Goal: Communication & Community: Connect with others

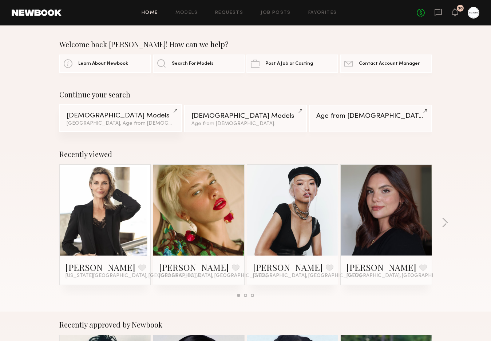
click at [124, 127] on link "Female Models Los Angeles, Age from 37 y.o." at bounding box center [120, 118] width 123 height 28
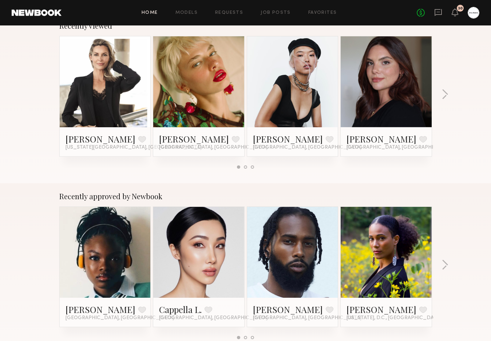
scroll to position [76, 0]
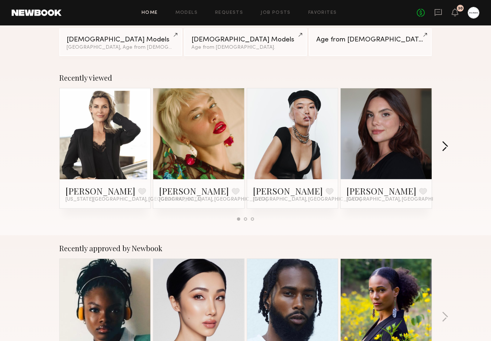
click at [446, 147] on button "button" at bounding box center [445, 147] width 7 height 12
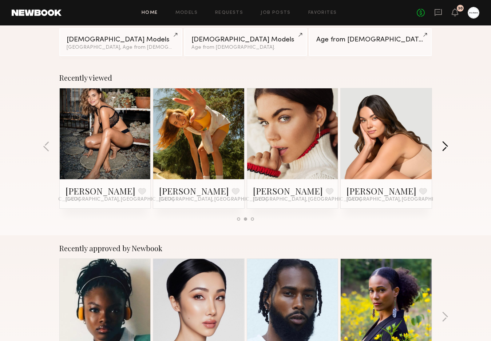
click at [446, 147] on button "button" at bounding box center [445, 147] width 7 height 12
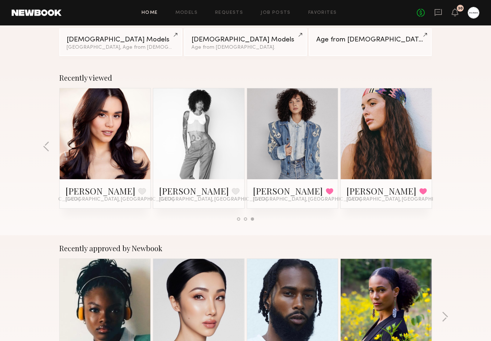
click at [446, 147] on div "Recently viewed Stephanie M. Favorite New York City, NY Gena S. Favorite Los An…" at bounding box center [245, 150] width 491 height 171
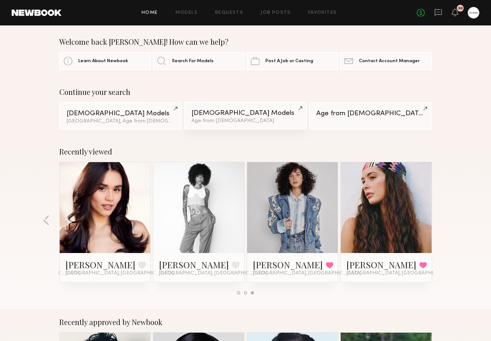
scroll to position [0, 0]
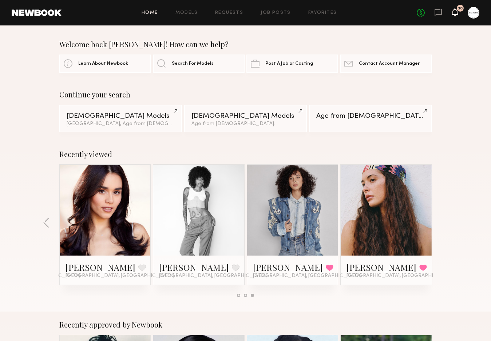
click at [456, 13] on icon at bounding box center [455, 11] width 6 height 5
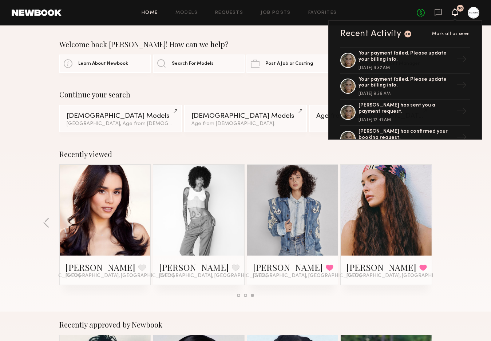
click at [474, 13] on div at bounding box center [474, 13] width 12 height 12
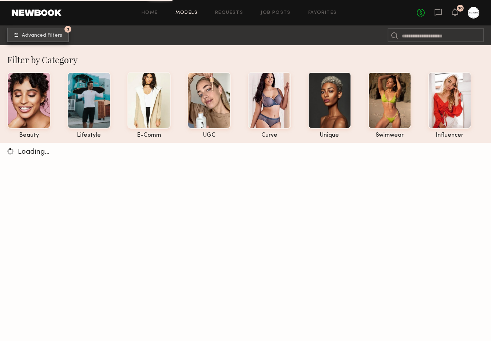
click at [40, 35] on span "Advanced Filters" at bounding box center [42, 35] width 40 height 5
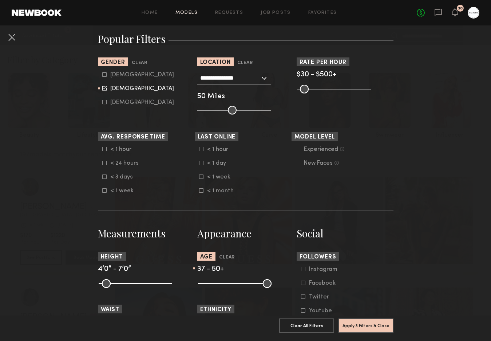
scroll to position [126, 0]
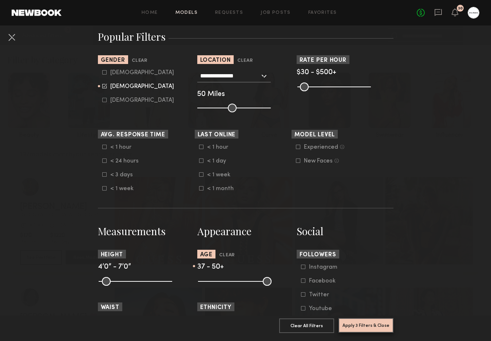
click at [366, 320] on button "Apply 3 Filters & Close" at bounding box center [366, 326] width 55 height 15
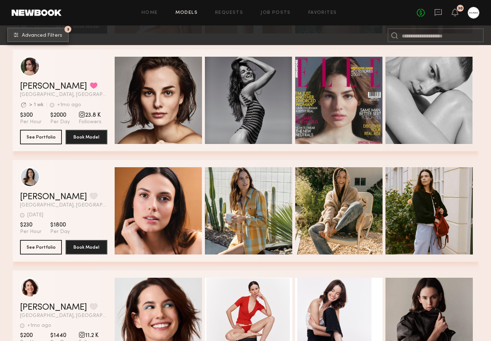
scroll to position [4440, 0]
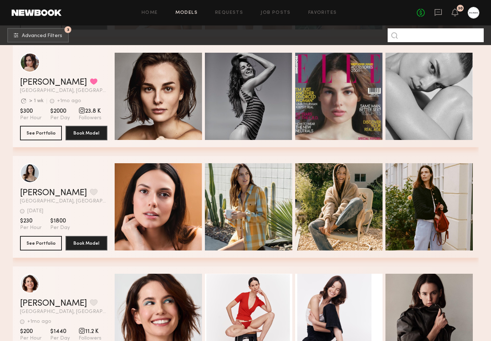
click at [418, 35] on input at bounding box center [436, 35] width 96 height 14
type input "****"
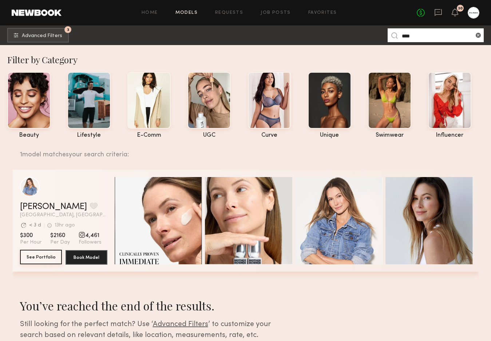
click at [43, 258] on button "See Portfolio" at bounding box center [41, 257] width 42 height 15
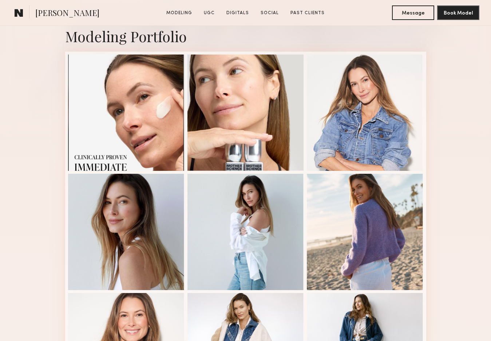
scroll to position [162, 0]
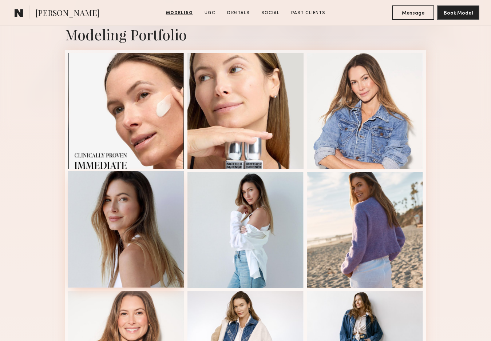
click at [149, 249] on div at bounding box center [126, 229] width 116 height 116
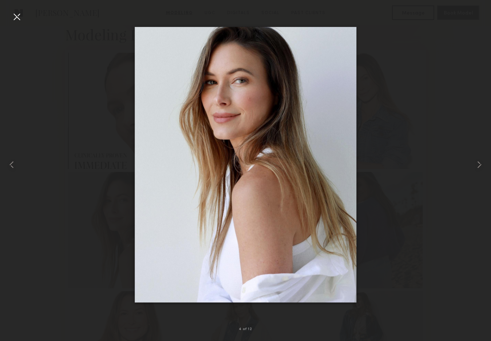
click at [427, 127] on div at bounding box center [245, 165] width 491 height 306
click at [20, 20] on div at bounding box center [17, 17] width 12 height 12
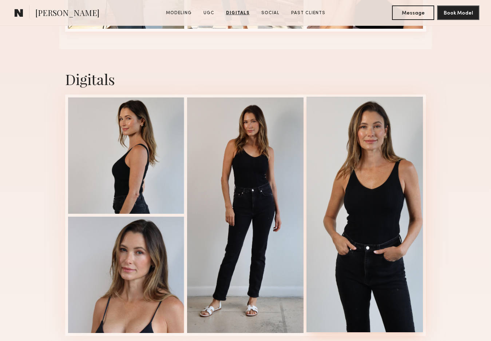
scroll to position [1159, 0]
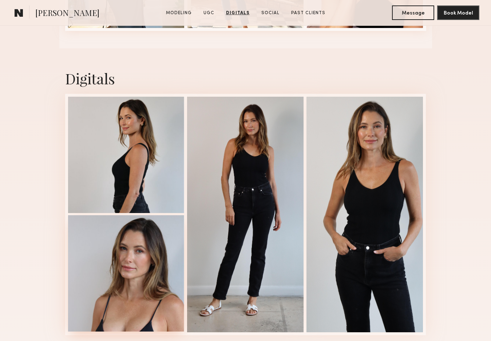
click at [129, 267] on div at bounding box center [126, 273] width 116 height 116
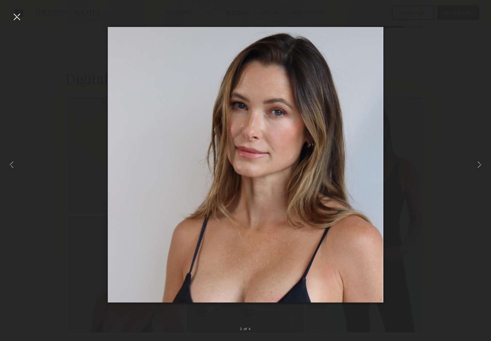
click at [398, 173] on div at bounding box center [245, 165] width 491 height 306
click at [19, 17] on div at bounding box center [17, 17] width 12 height 12
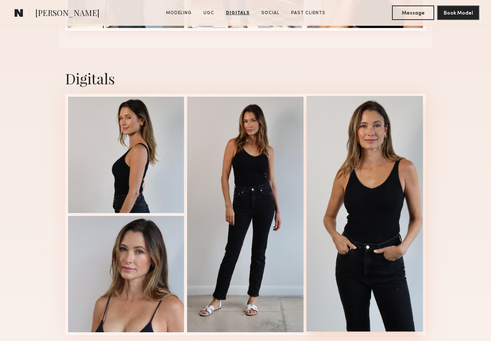
click at [392, 186] on div at bounding box center [364, 214] width 116 height 236
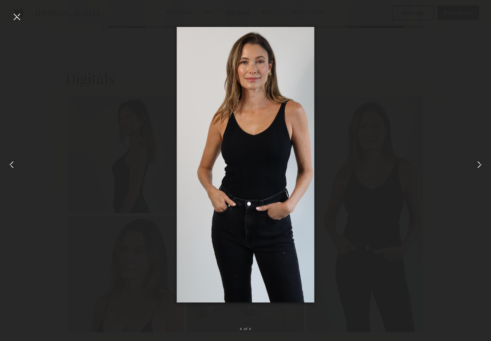
click at [17, 19] on div at bounding box center [17, 17] width 12 height 12
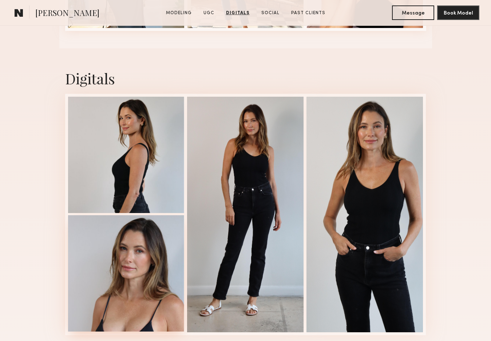
click at [139, 251] on div at bounding box center [126, 273] width 116 height 116
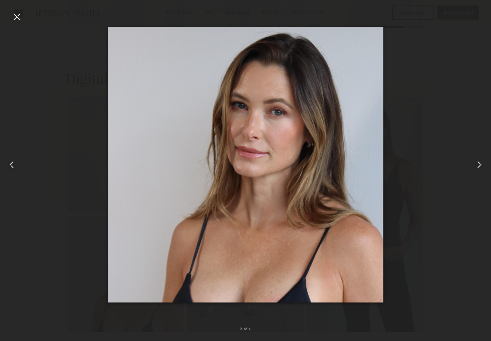
click at [11, 19] on div at bounding box center [17, 17] width 12 height 12
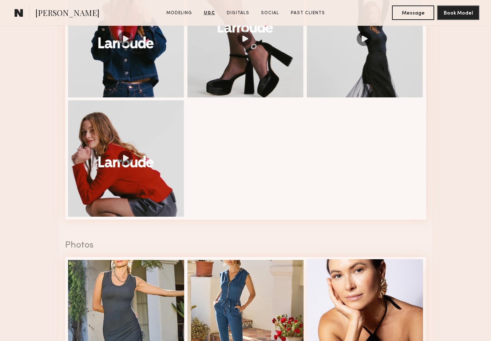
scroll to position [818, 0]
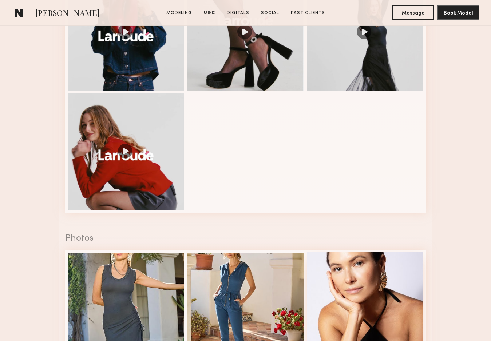
click at [395, 282] on div at bounding box center [365, 311] width 116 height 116
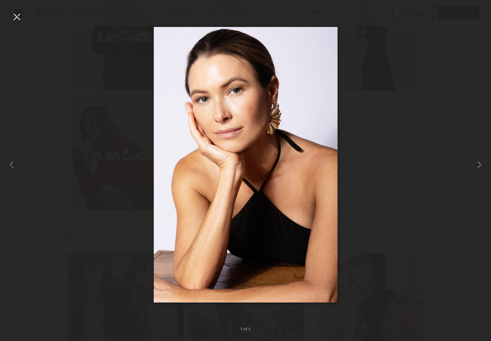
click at [17, 18] on div at bounding box center [17, 17] width 12 height 12
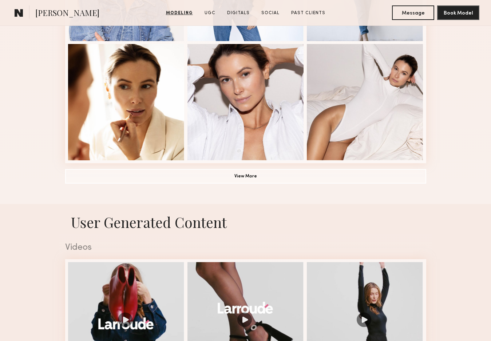
scroll to position [486, 0]
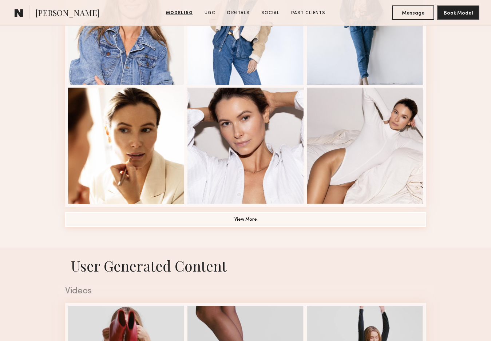
click at [293, 213] on button "View More" at bounding box center [245, 220] width 361 height 15
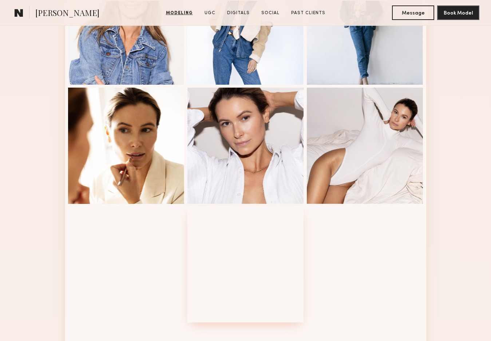
click at [293, 220] on div at bounding box center [245, 264] width 116 height 116
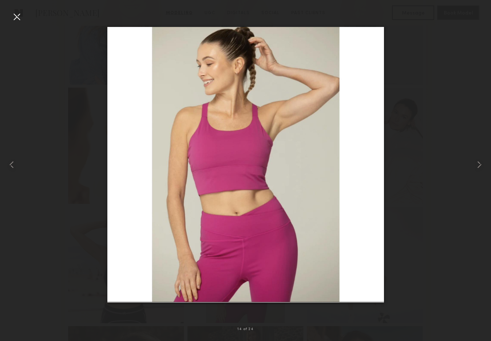
click at [17, 15] on div at bounding box center [17, 17] width 12 height 12
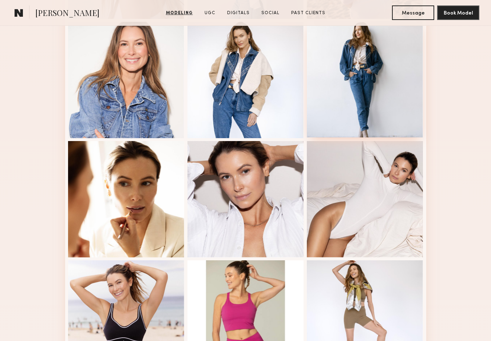
scroll to position [433, 0]
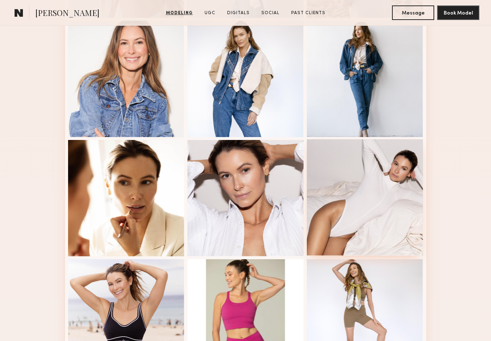
click at [347, 233] on div at bounding box center [365, 197] width 116 height 116
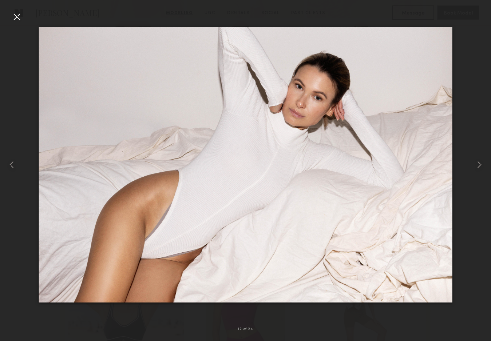
click at [16, 13] on div at bounding box center [17, 17] width 12 height 12
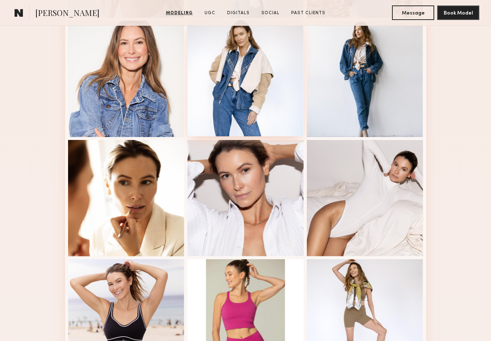
scroll to position [435, 0]
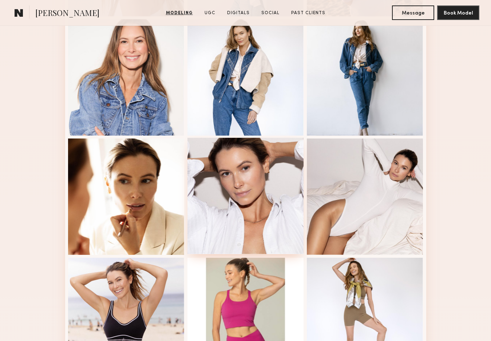
click at [281, 209] on div at bounding box center [245, 196] width 116 height 116
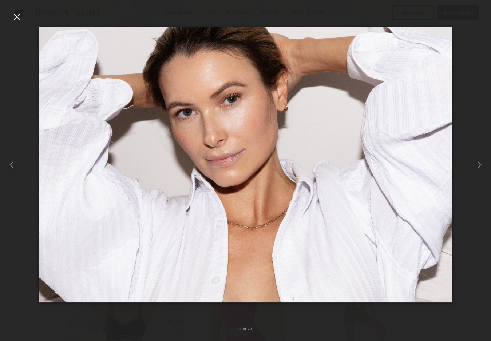
click at [17, 13] on div at bounding box center [17, 17] width 12 height 12
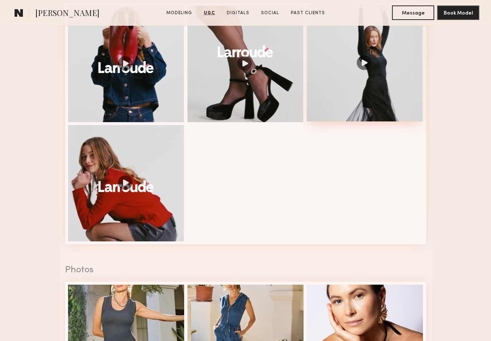
scroll to position [1251, 0]
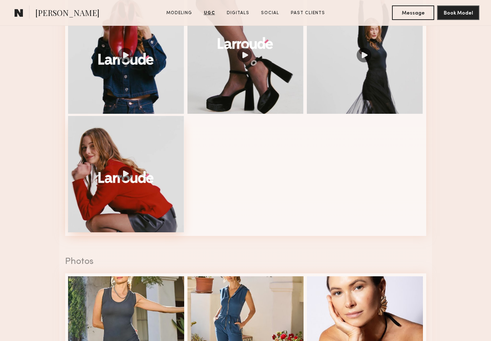
click at [158, 155] on div at bounding box center [126, 174] width 116 height 116
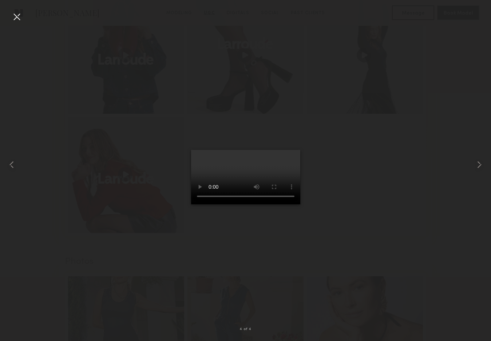
click at [377, 230] on div at bounding box center [245, 165] width 491 height 306
click at [19, 16] on div at bounding box center [17, 17] width 12 height 12
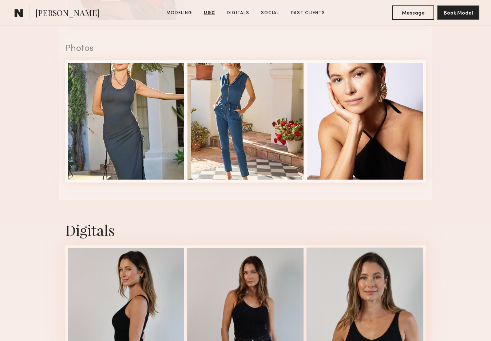
scroll to position [1427, 0]
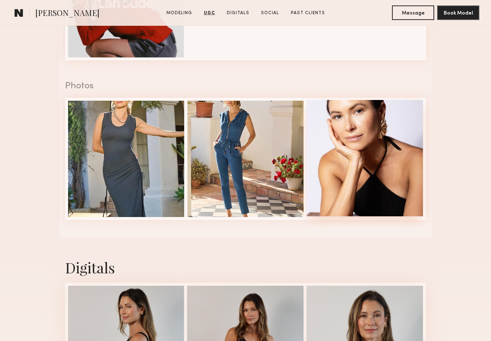
click at [400, 142] on div at bounding box center [365, 158] width 116 height 116
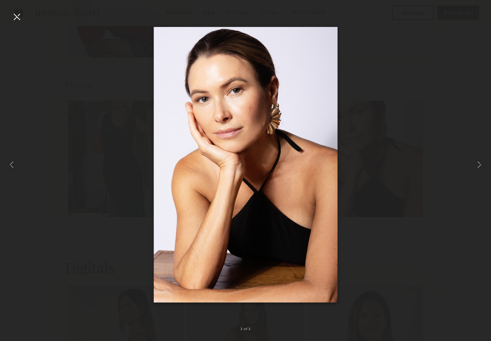
click at [19, 17] on div at bounding box center [17, 17] width 12 height 12
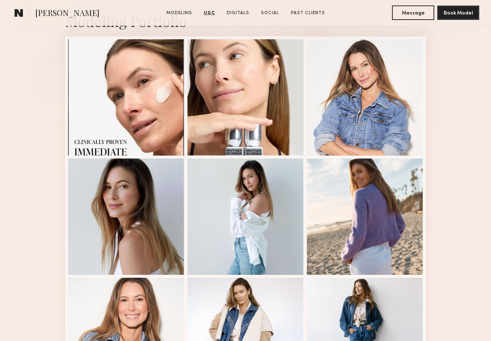
scroll to position [0, 0]
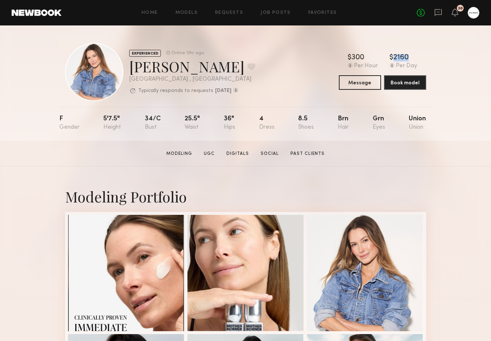
drag, startPoint x: 416, startPoint y: 57, endPoint x: 391, endPoint y: 53, distance: 24.7
click at [391, 53] on div "EXPERIENCED Online 13hr ago Kyna L. Favorite Los Angeles , CA Typically respond…" at bounding box center [245, 72] width 361 height 58
copy div "$ Typical rate set by model. Can vary by project & usage. 2160"
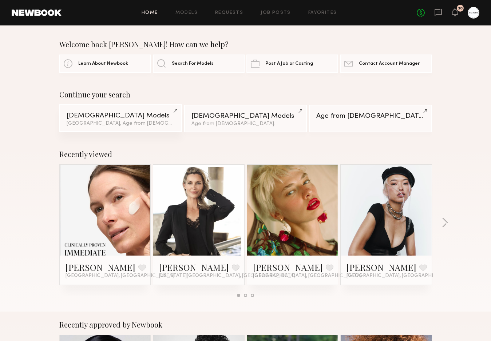
click at [137, 118] on div "Female Models" at bounding box center [121, 115] width 108 height 7
click at [108, 205] on link at bounding box center [105, 210] width 44 height 91
click at [107, 122] on div "Los Angeles, Age from 37 y.o." at bounding box center [121, 123] width 108 height 5
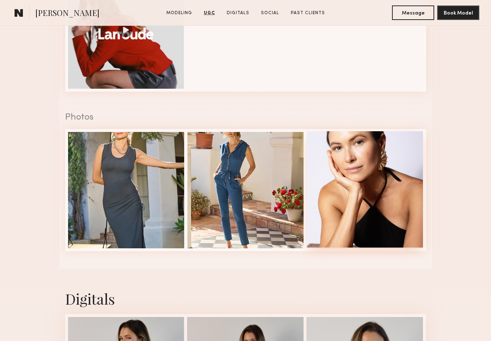
scroll to position [957, 0]
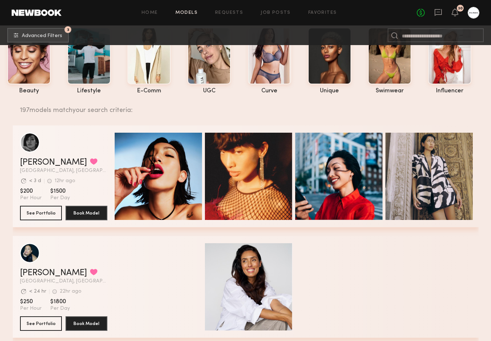
scroll to position [45, 0]
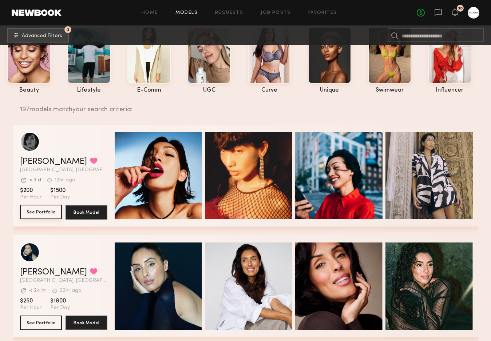
click at [47, 217] on button "See Portfolio" at bounding box center [41, 212] width 42 height 15
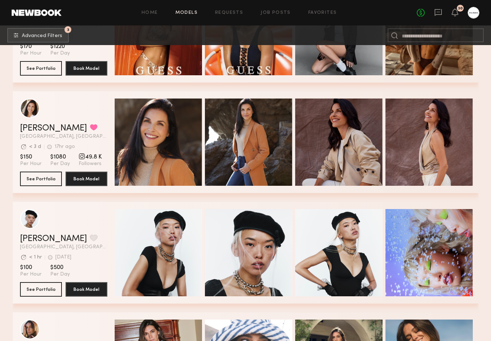
scroll to position [411, 0]
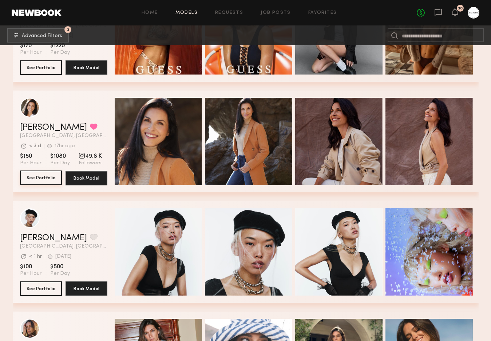
click at [46, 178] on button "See Portfolio" at bounding box center [41, 178] width 42 height 15
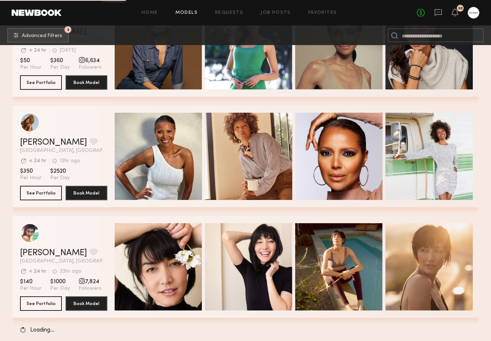
scroll to position [2503, 0]
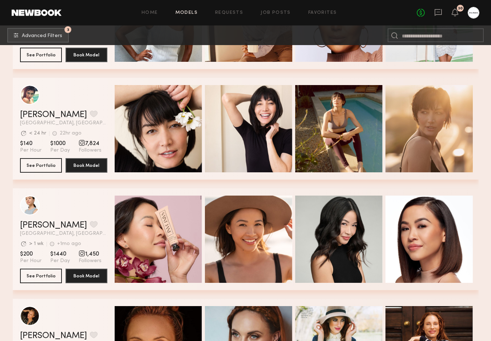
click at [225, 189] on div "Quick Preview Quick Preview Quick Preview Quick Preview" at bounding box center [295, 240] width 361 height 102
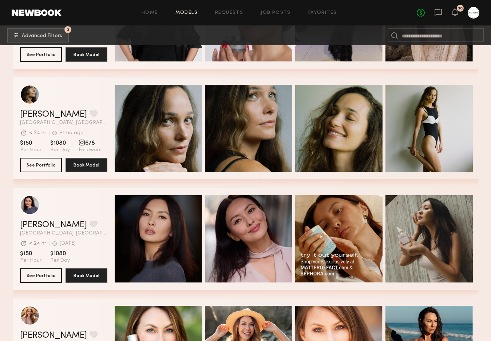
scroll to position [3191, 0]
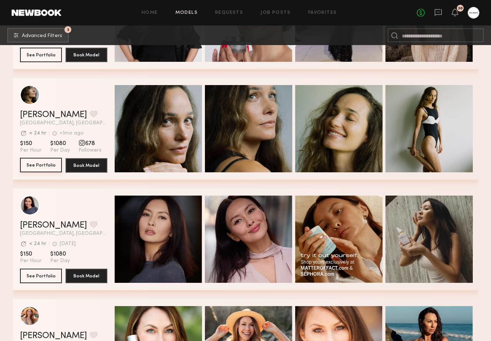
click at [40, 171] on button "See Portfolio" at bounding box center [41, 165] width 42 height 15
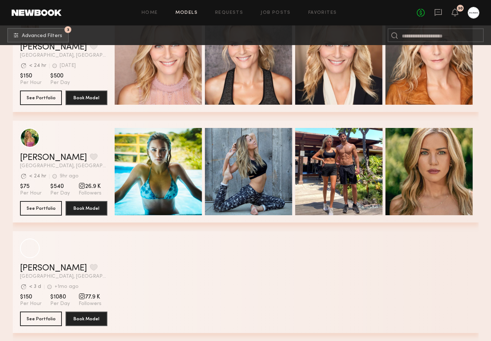
scroll to position [3997, 0]
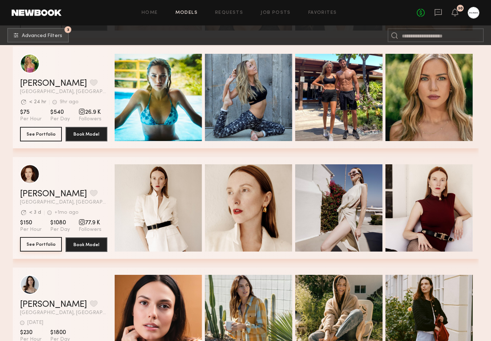
click at [42, 248] on button "See Portfolio" at bounding box center [41, 244] width 42 height 15
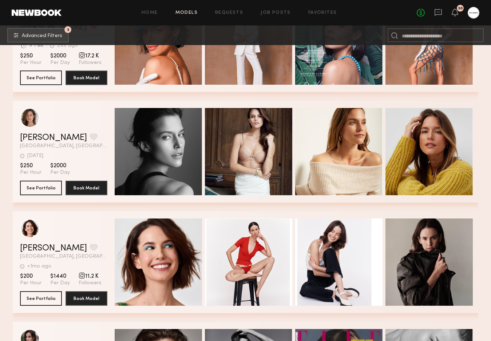
scroll to position [4735, 0]
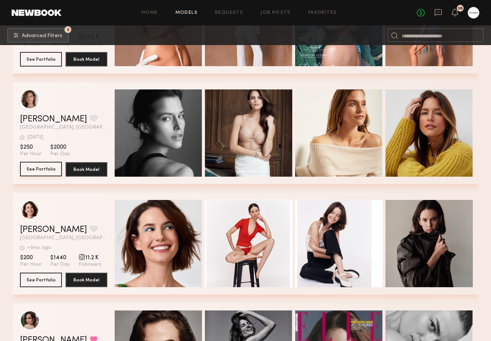
click at [32, 164] on button "See Portfolio" at bounding box center [41, 169] width 42 height 15
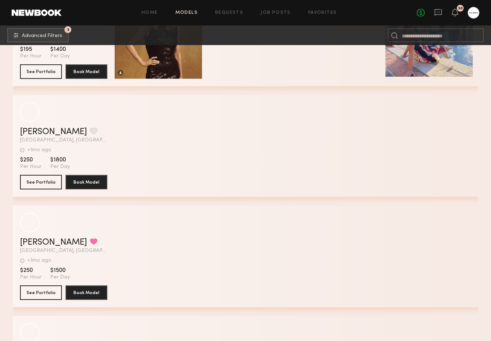
scroll to position [5833, 0]
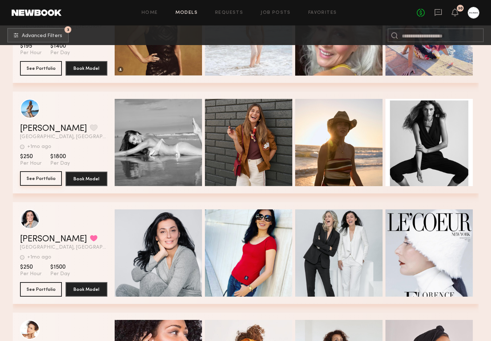
click at [37, 178] on button "See Portfolio" at bounding box center [41, 178] width 42 height 15
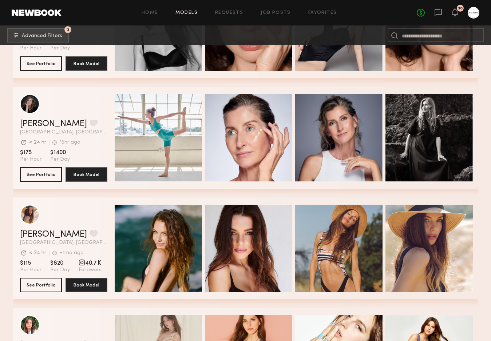
scroll to position [6834, 0]
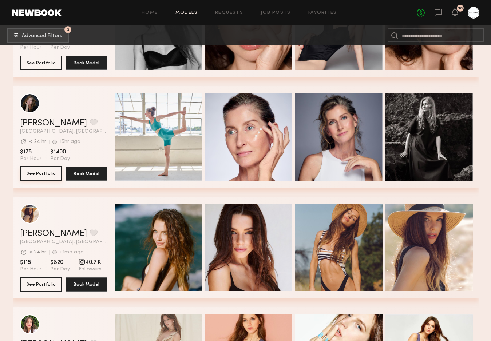
click at [46, 176] on button "See Portfolio" at bounding box center [41, 173] width 42 height 15
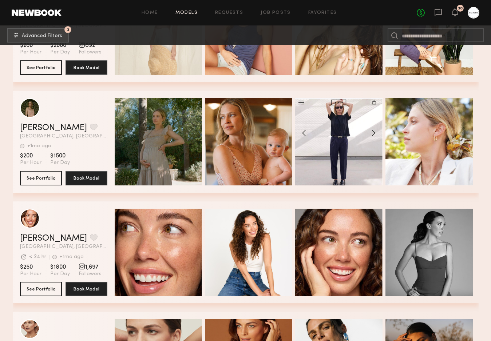
scroll to position [7163, 0]
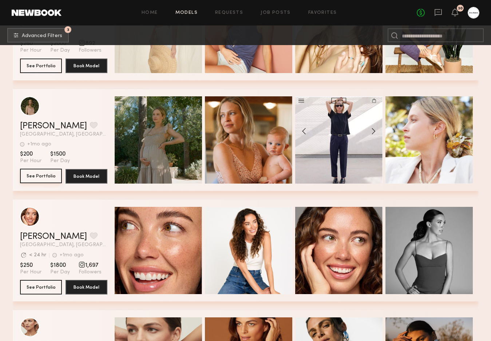
click at [47, 175] on button "See Portfolio" at bounding box center [41, 176] width 42 height 15
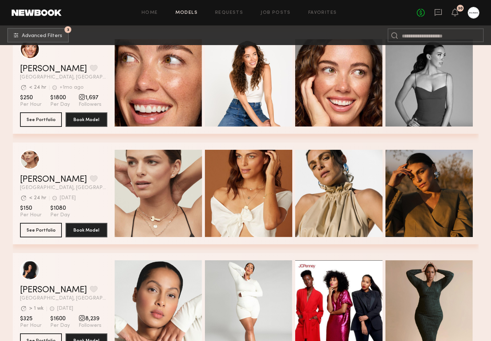
scroll to position [7334, 0]
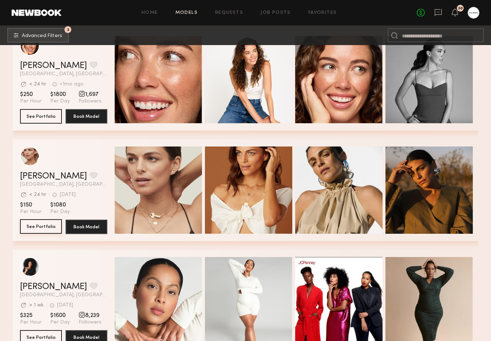
click at [37, 225] on button "See Portfolio" at bounding box center [41, 227] width 42 height 15
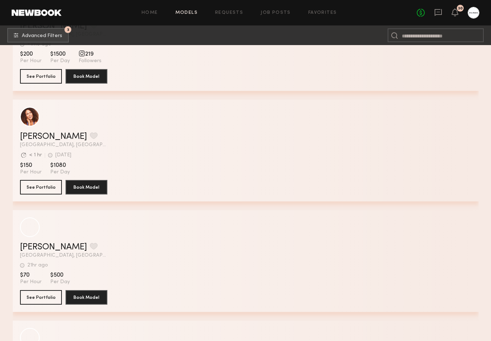
scroll to position [14014, 0]
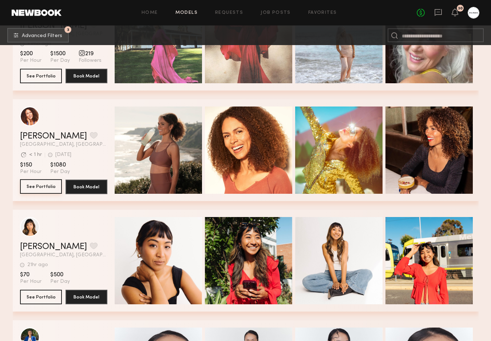
click at [44, 190] on button "See Portfolio" at bounding box center [41, 186] width 42 height 15
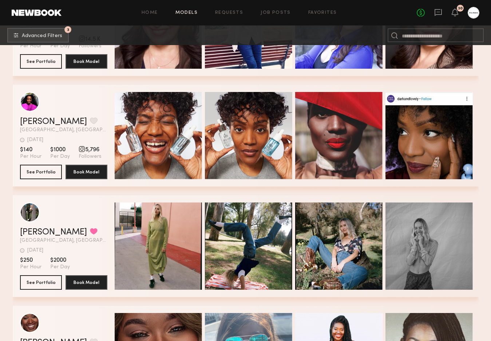
scroll to position [16030, 0]
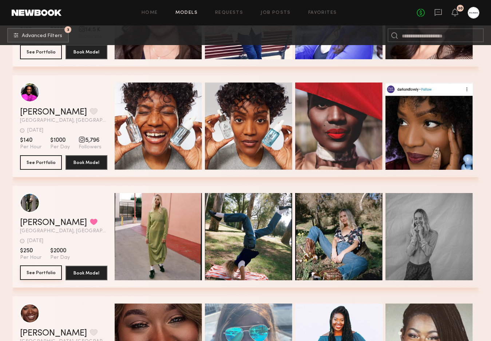
click at [45, 273] on button "See Portfolio" at bounding box center [41, 273] width 42 height 15
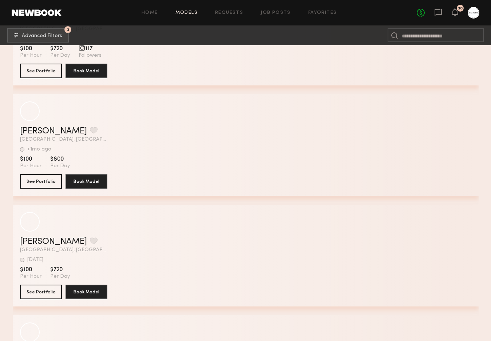
scroll to position [19331, 0]
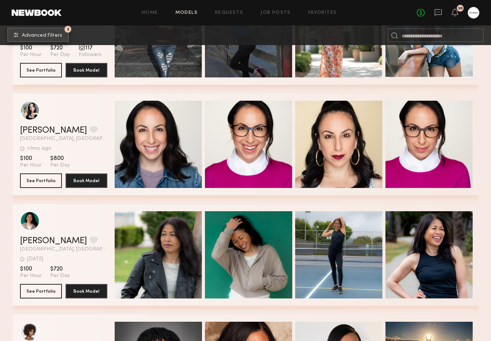
click at [33, 40] on button "3 Advanced Filters" at bounding box center [38, 35] width 62 height 15
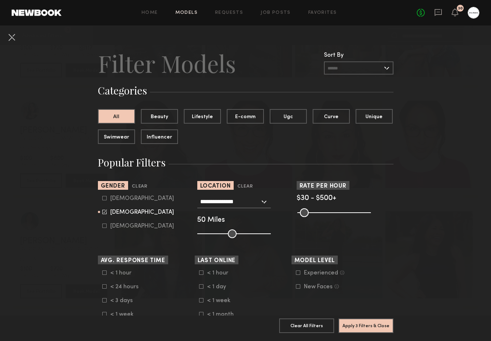
scroll to position [7, 0]
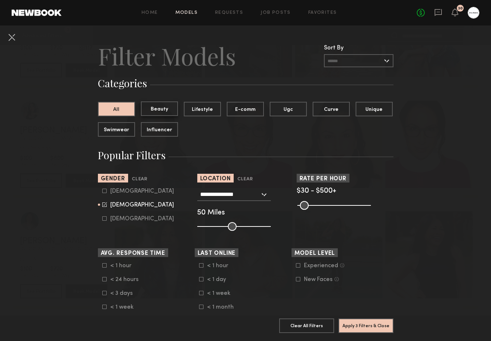
click at [157, 111] on button "Beauty" at bounding box center [159, 109] width 37 height 15
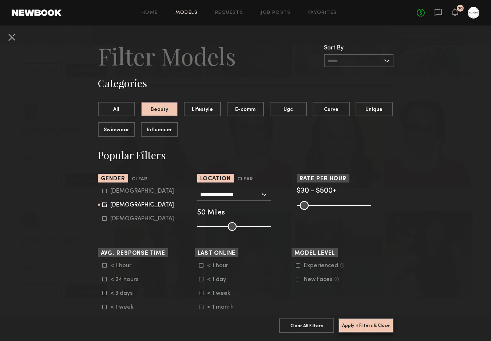
click at [383, 325] on button "Apply 4 Filters & Close" at bounding box center [366, 326] width 55 height 15
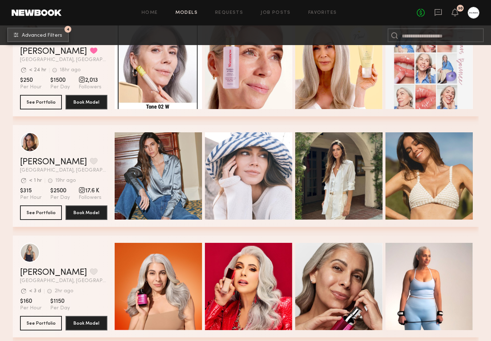
scroll to position [381, 0]
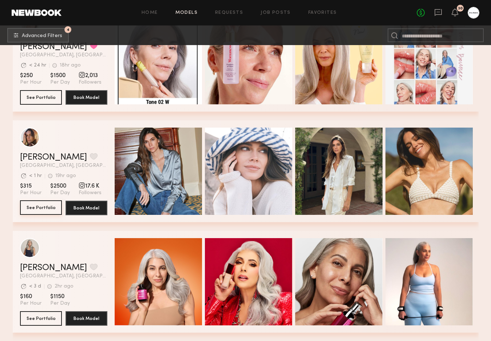
click at [45, 209] on button "See Portfolio" at bounding box center [41, 208] width 42 height 15
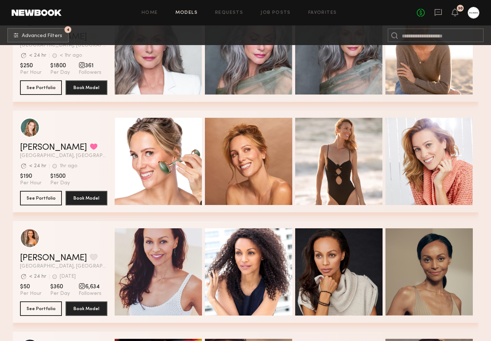
scroll to position [1278, 0]
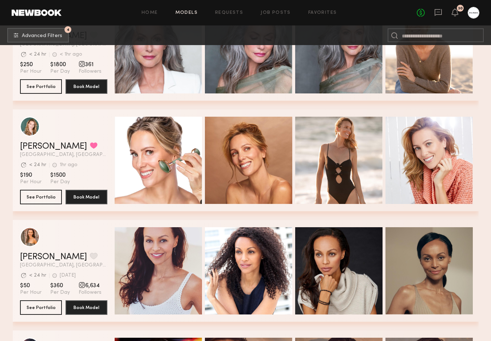
click at [28, 316] on section "Alessandra S. Favorite Los Angeles, CA Avg. request response time < 24 hr 2d ag…" at bounding box center [63, 271] width 87 height 102
click at [29, 308] on button "See Portfolio" at bounding box center [41, 307] width 42 height 15
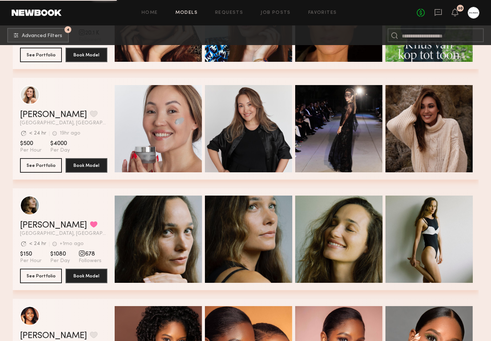
scroll to position [2425, 0]
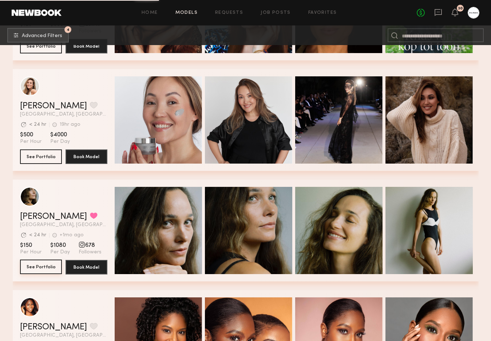
click at [32, 270] on button "See Portfolio" at bounding box center [41, 267] width 42 height 15
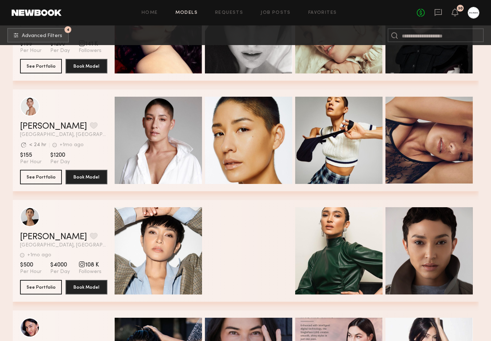
scroll to position [3444, 0]
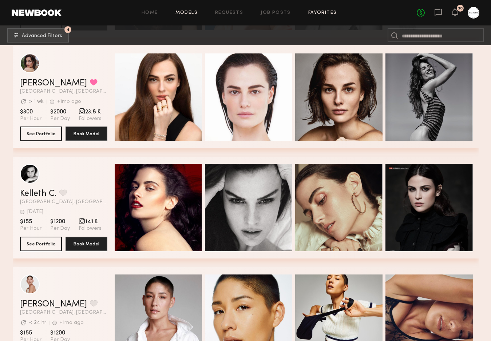
click at [324, 12] on link "Favorites" at bounding box center [322, 13] width 29 height 5
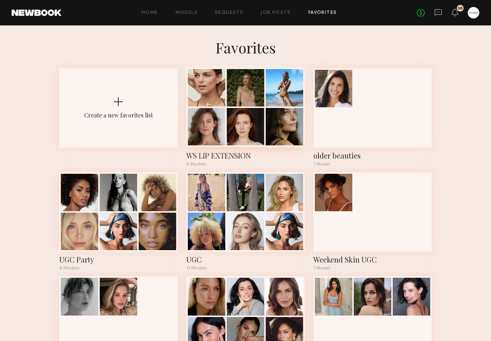
click at [259, 116] on div at bounding box center [245, 126] width 37 height 37
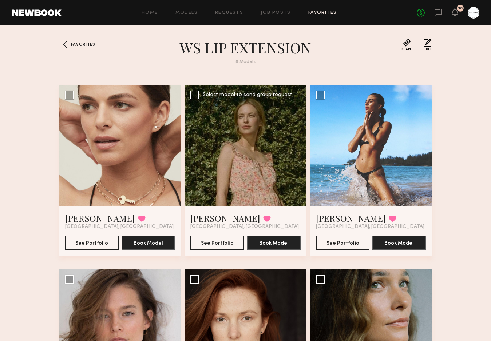
click at [258, 123] on div at bounding box center [246, 146] width 122 height 122
click at [213, 239] on button "See Portfolio" at bounding box center [217, 243] width 54 height 15
click at [215, 240] on button "See Portfolio" at bounding box center [217, 243] width 54 height 15
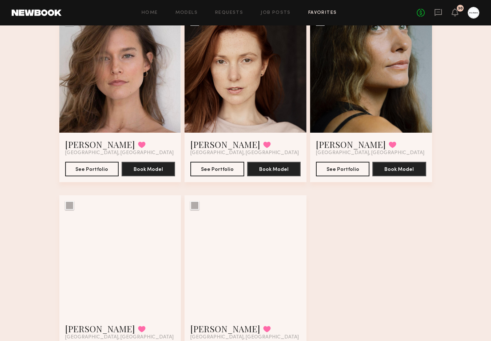
scroll to position [258, 0]
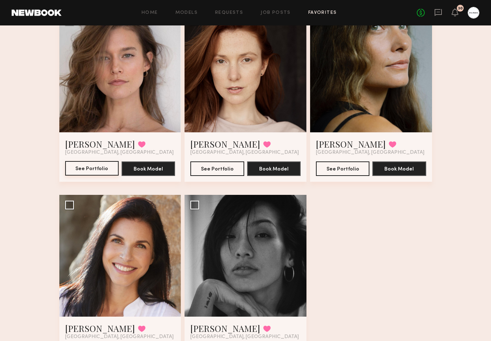
click at [92, 168] on button "See Portfolio" at bounding box center [92, 168] width 54 height 15
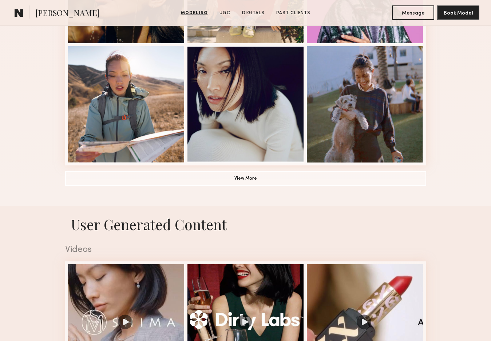
scroll to position [436, 0]
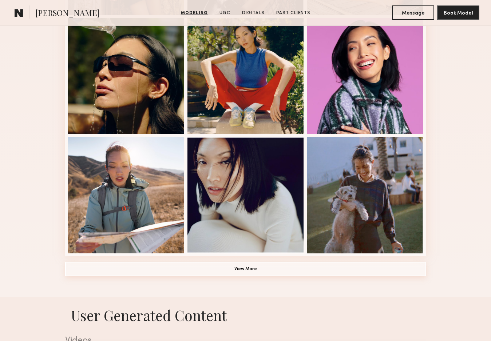
click at [258, 274] on button "View More" at bounding box center [245, 269] width 361 height 15
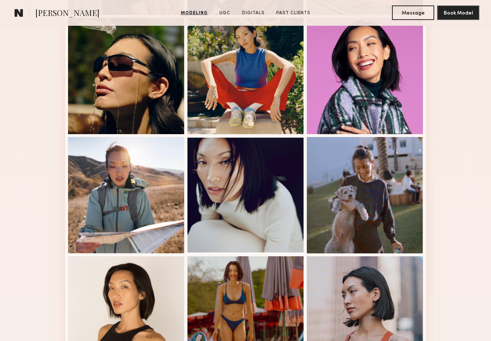
scroll to position [437, 0]
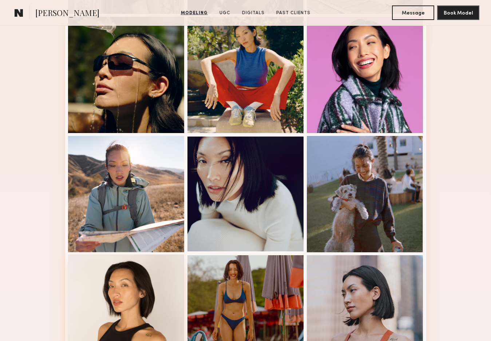
click at [113, 268] on div at bounding box center [126, 313] width 116 height 116
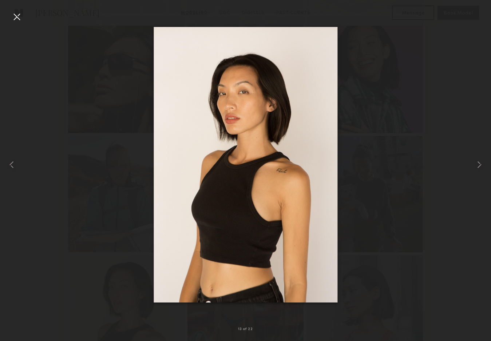
click at [108, 76] on div at bounding box center [245, 165] width 491 height 306
click at [13, 20] on div at bounding box center [17, 17] width 12 height 12
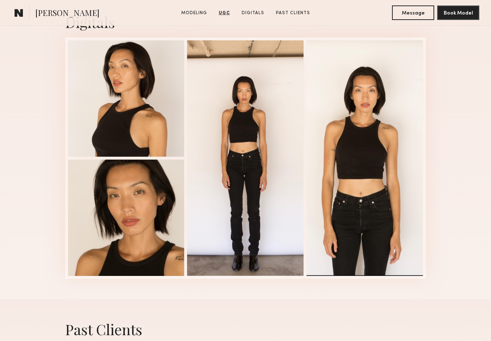
scroll to position [1914, 0]
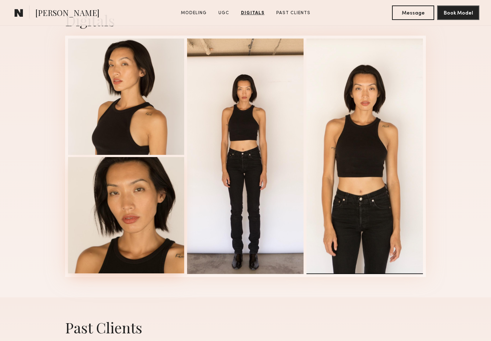
click at [172, 222] on div at bounding box center [126, 215] width 116 height 116
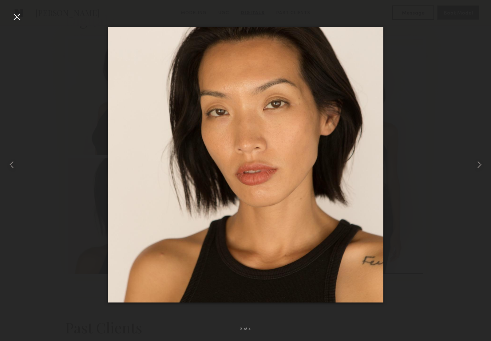
click at [16, 18] on div at bounding box center [17, 17] width 12 height 12
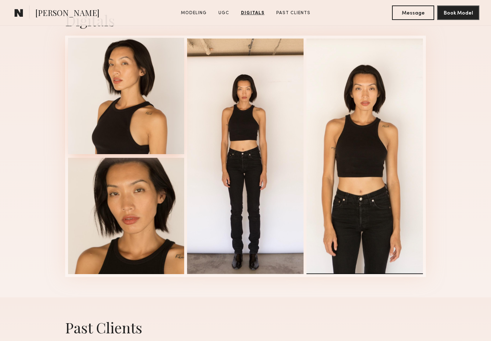
click at [114, 127] on div at bounding box center [126, 96] width 116 height 116
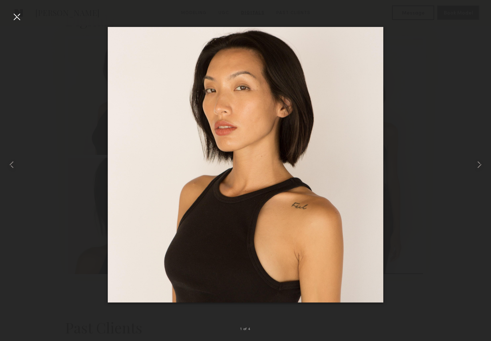
click at [24, 21] on div at bounding box center [245, 165] width 491 height 306
click at [8, 17] on div at bounding box center [10, 165] width 20 height 306
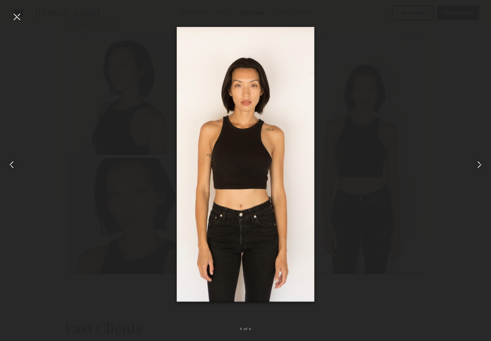
click at [11, 19] on div at bounding box center [17, 17] width 12 height 12
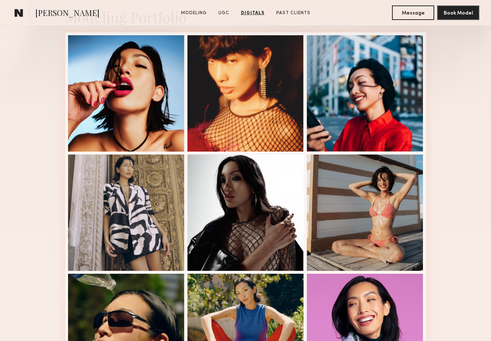
scroll to position [0, 0]
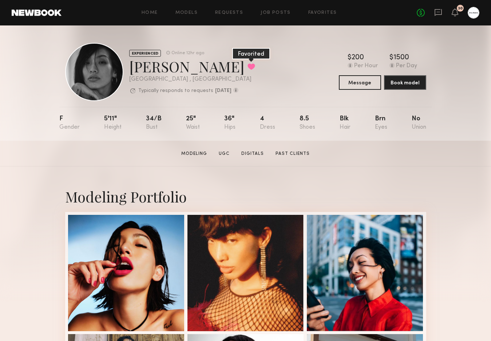
click at [248, 63] on button at bounding box center [252, 66] width 8 height 7
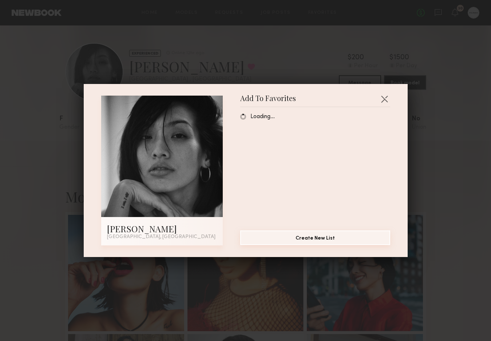
click at [344, 238] on button "Create New List" at bounding box center [315, 238] width 150 height 15
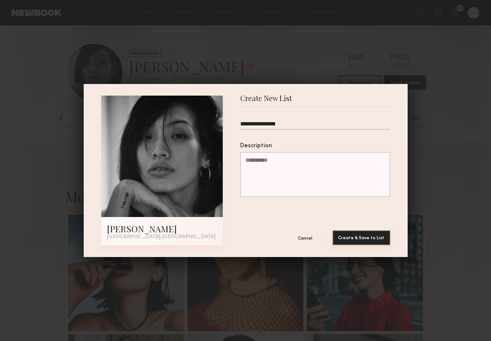
type input "**********"
click at [355, 234] on button "Create & Save to List" at bounding box center [362, 238] width 58 height 15
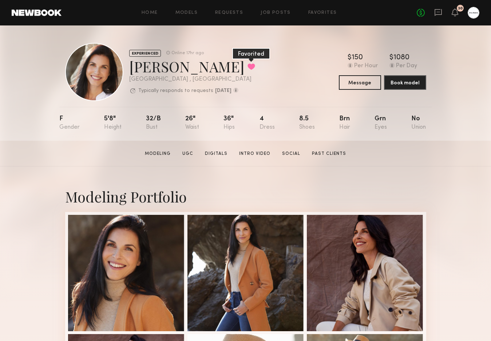
click at [248, 69] on button at bounding box center [252, 66] width 8 height 7
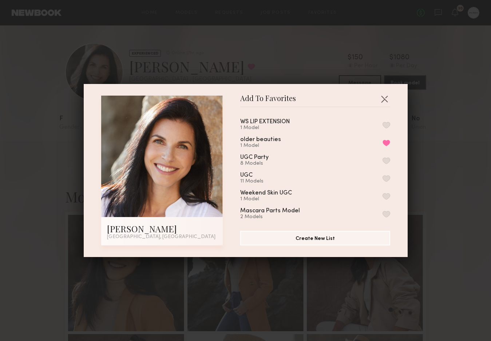
click at [387, 124] on button "button" at bounding box center [387, 125] width 8 height 7
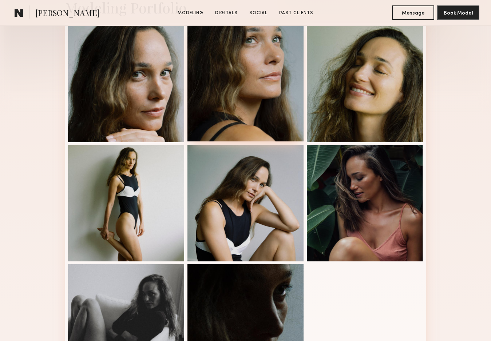
scroll to position [92, 0]
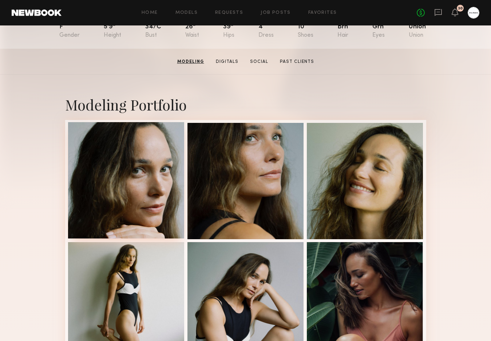
click at [123, 150] on div at bounding box center [126, 180] width 116 height 116
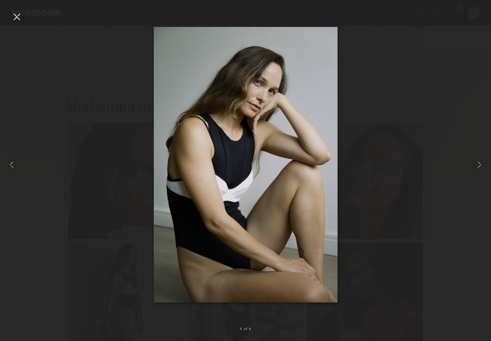
click at [426, 191] on div at bounding box center [245, 165] width 491 height 306
click at [15, 17] on div at bounding box center [17, 17] width 12 height 12
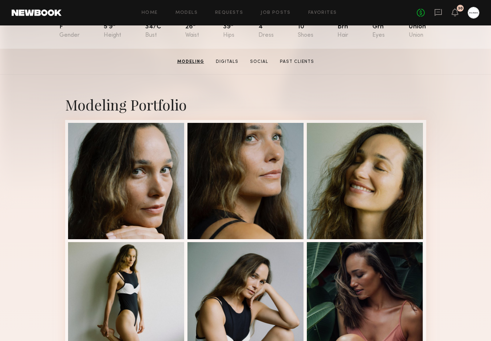
scroll to position [0, 0]
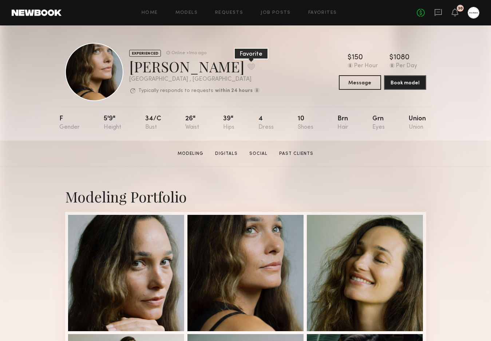
click at [248, 70] on button at bounding box center [252, 66] width 8 height 7
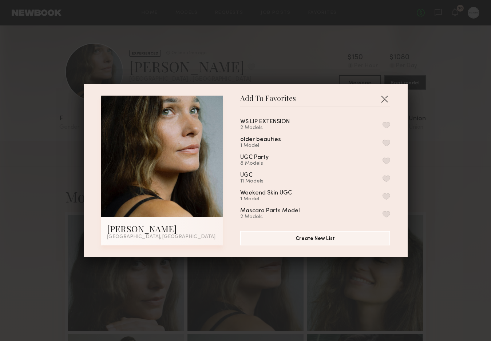
click at [282, 120] on div "WS LIP EXTENSION" at bounding box center [265, 122] width 50 height 6
click at [383, 126] on button "button" at bounding box center [387, 125] width 8 height 7
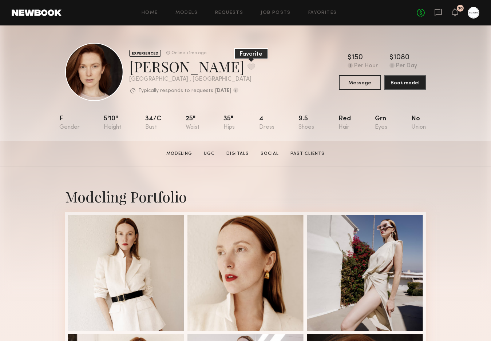
click at [248, 66] on button at bounding box center [252, 66] width 8 height 7
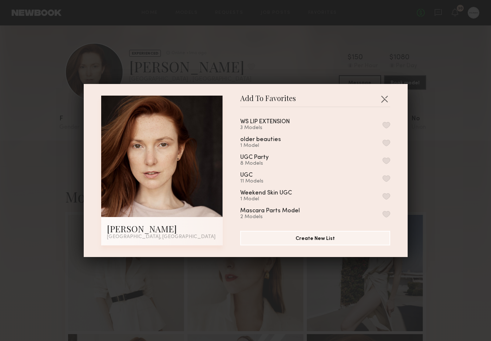
click at [380, 126] on div "WS LIP EXTENSION 3 Models" at bounding box center [315, 125] width 150 height 12
click at [388, 123] on button "button" at bounding box center [387, 125] width 8 height 7
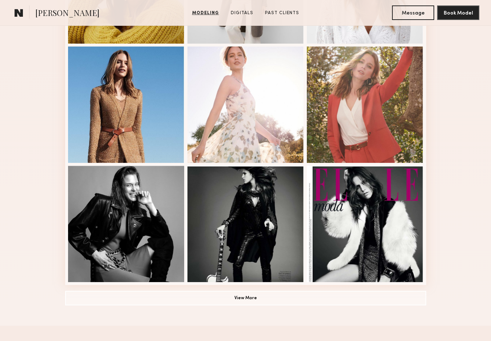
scroll to position [252, 0]
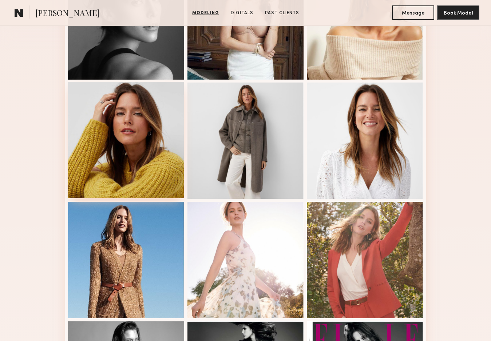
click at [129, 147] on div at bounding box center [126, 140] width 116 height 116
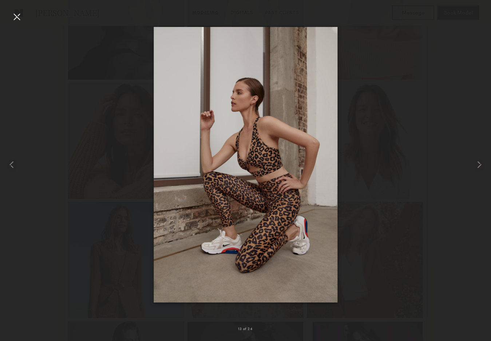
click at [19, 17] on div at bounding box center [17, 17] width 12 height 12
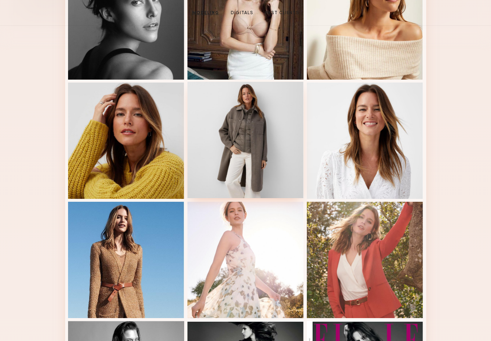
scroll to position [0, 0]
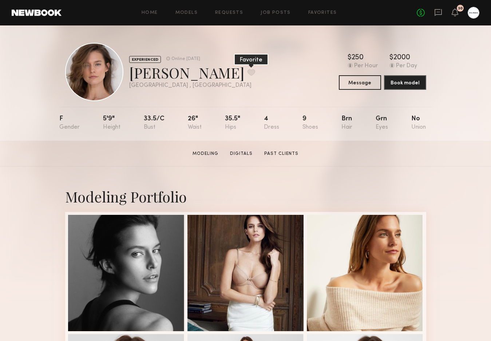
click at [248, 76] on button at bounding box center [252, 72] width 8 height 7
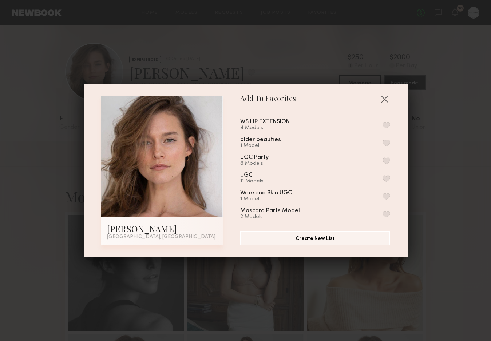
click at [384, 123] on button "button" at bounding box center [387, 125] width 8 height 7
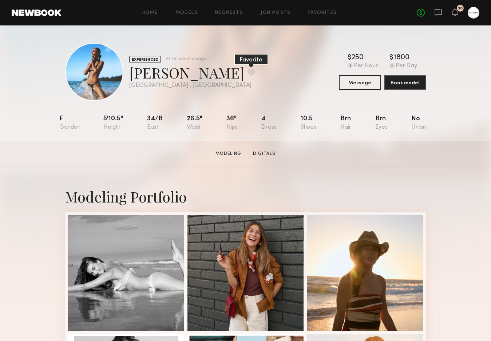
click at [248, 70] on button at bounding box center [252, 72] width 8 height 7
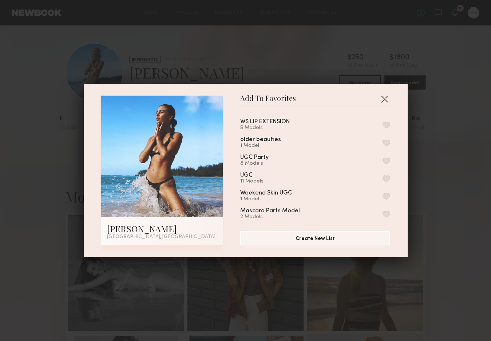
click at [383, 123] on button "button" at bounding box center [387, 125] width 8 height 7
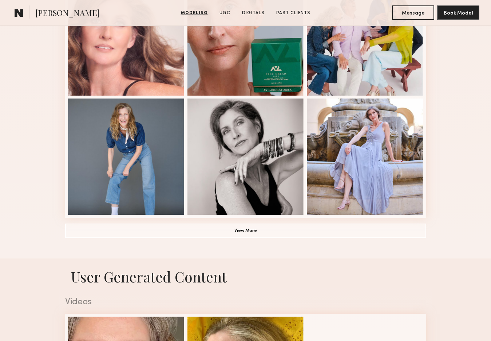
scroll to position [727, 0]
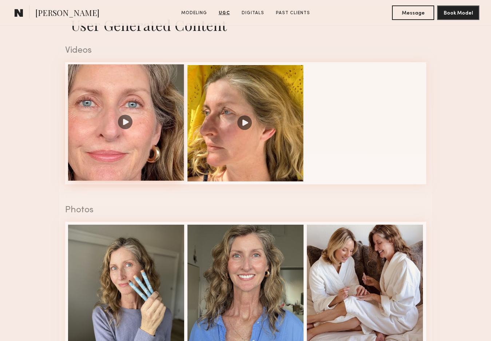
click at [153, 165] on div at bounding box center [126, 122] width 116 height 116
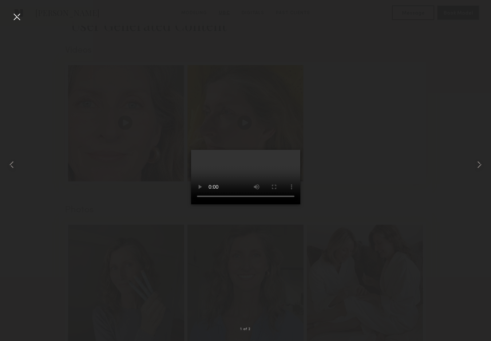
click at [381, 262] on div at bounding box center [245, 165] width 491 height 306
click at [14, 14] on div at bounding box center [17, 17] width 12 height 12
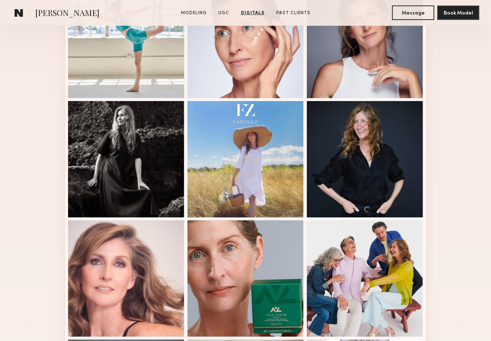
scroll to position [0, 0]
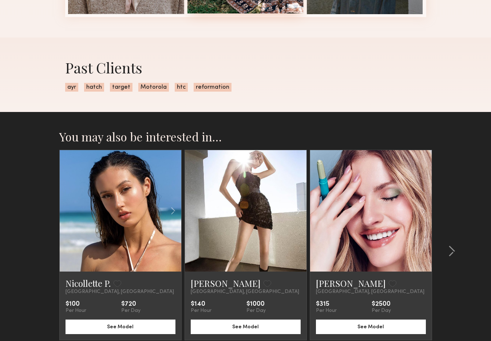
scroll to position [328, 0]
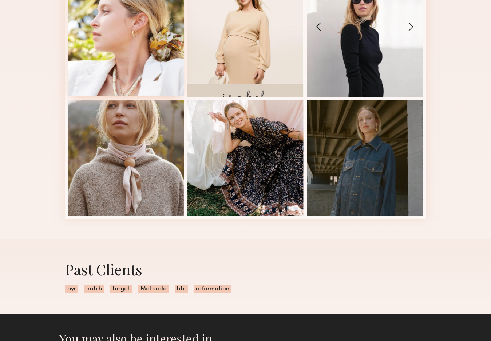
click at [171, 92] on div at bounding box center [126, 38] width 116 height 116
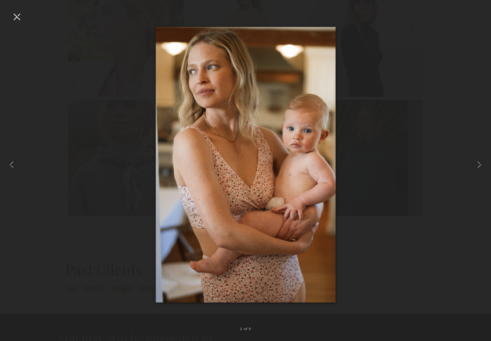
click at [17, 17] on div at bounding box center [17, 17] width 12 height 12
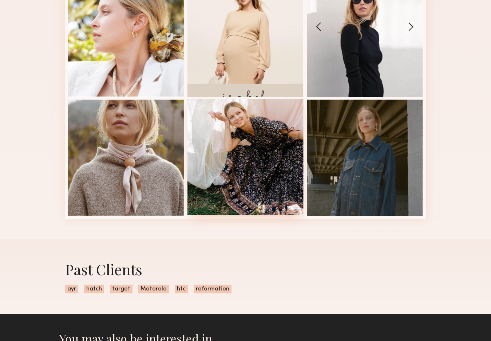
scroll to position [0, 0]
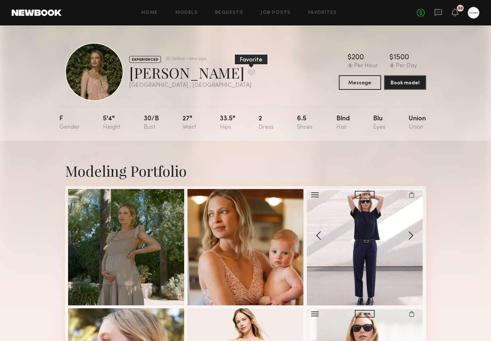
click at [248, 73] on button at bounding box center [252, 72] width 8 height 7
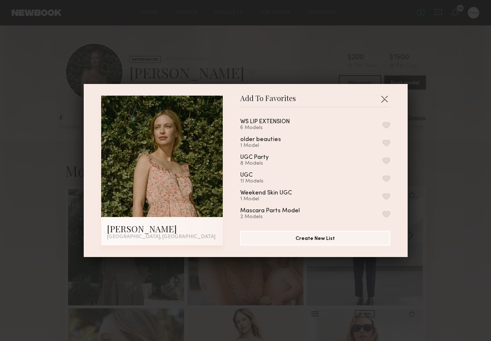
click at [385, 127] on button "button" at bounding box center [387, 125] width 8 height 7
click at [265, 52] on div "Add To Favorites Ceara M. Los Angeles, CA Add To Favorites WS LIP EXTENSION 7 M…" at bounding box center [245, 170] width 491 height 341
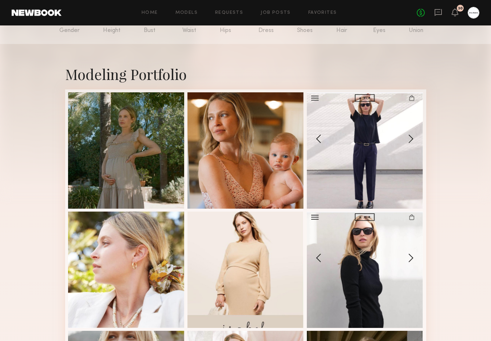
scroll to position [97, 0]
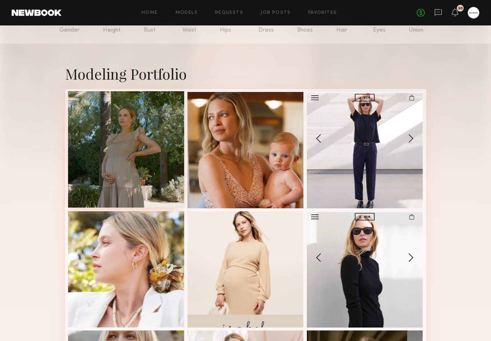
click at [135, 161] on div at bounding box center [126, 149] width 116 height 116
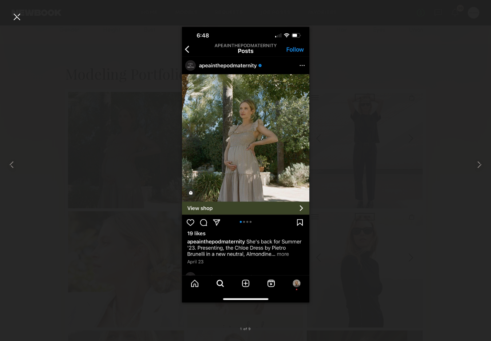
click at [344, 130] on div at bounding box center [245, 165] width 491 height 306
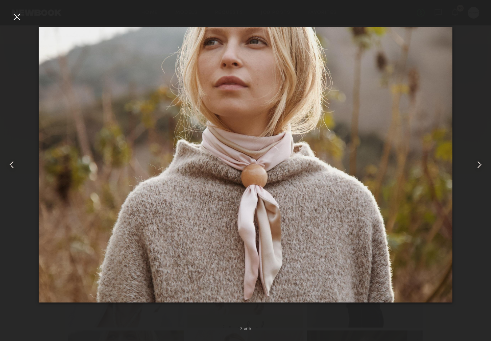
click at [14, 19] on div at bounding box center [17, 17] width 12 height 12
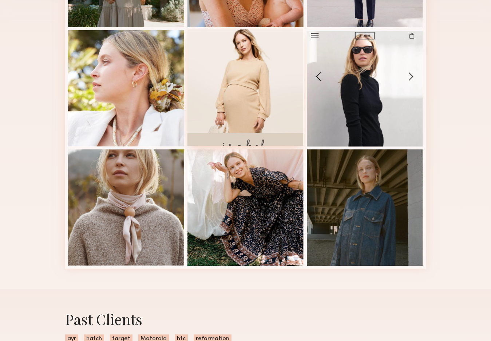
scroll to position [280, 0]
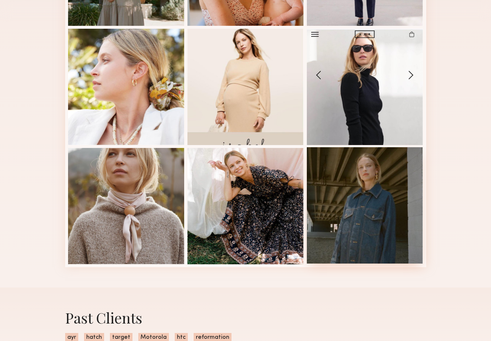
click at [332, 220] on div at bounding box center [365, 205] width 116 height 116
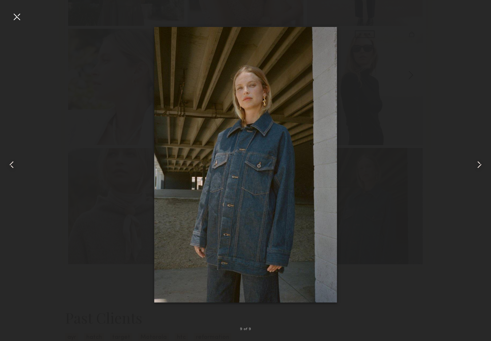
click at [20, 20] on div at bounding box center [17, 17] width 12 height 12
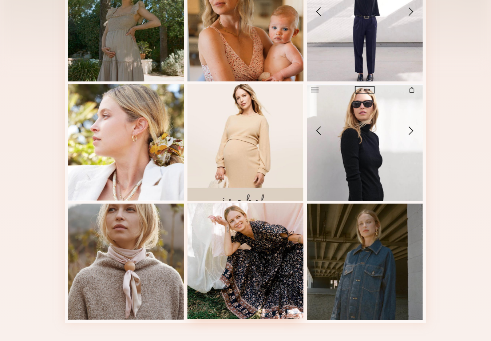
scroll to position [0, 0]
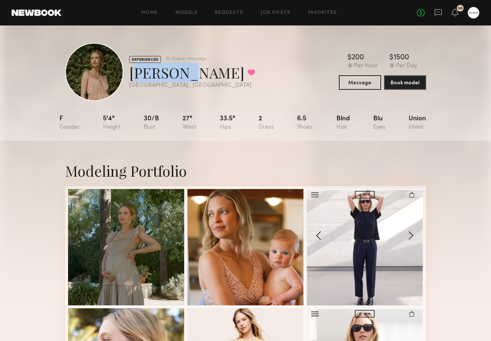
drag, startPoint x: 130, startPoint y: 74, endPoint x: 180, endPoint y: 75, distance: 49.5
click at [180, 75] on div "Ceara M. Favorited" at bounding box center [192, 72] width 126 height 19
copy div "Ceara M"
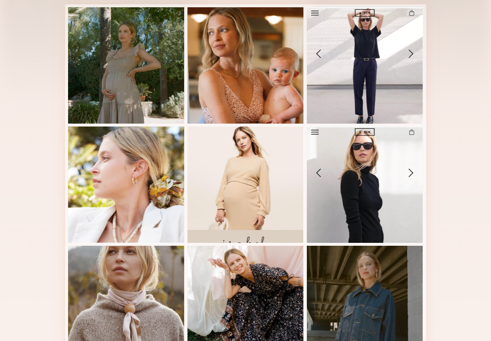
scroll to position [183, 0]
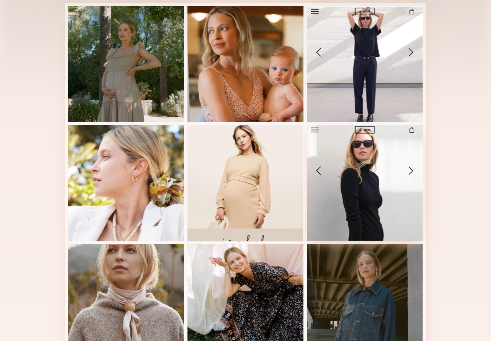
click at [393, 214] on div at bounding box center [365, 182] width 116 height 116
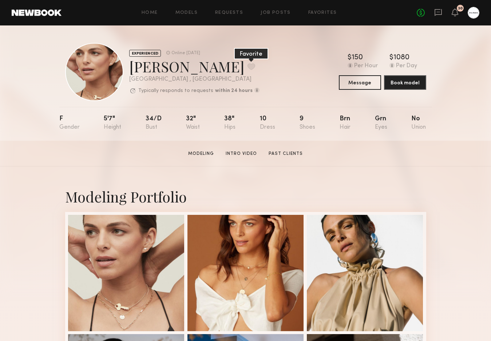
click at [248, 68] on button at bounding box center [252, 66] width 8 height 7
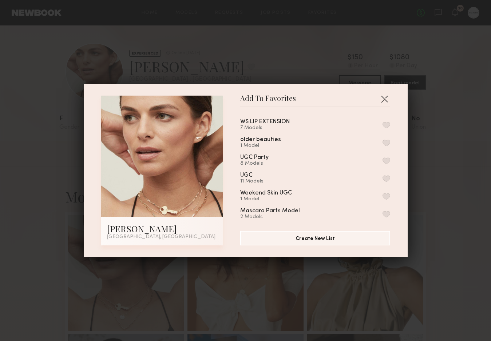
click at [393, 117] on div "WS LIP EXTENSION 7 Models older beauties 1 Model UGC Party 8 Models UGC 11 Mode…" at bounding box center [318, 166] width 157 height 106
click at [390, 122] on div "WS LIP EXTENSION 7 Models older beauties 1 Model UGC Party 8 Models UGC 11 Mode…" at bounding box center [318, 166] width 157 height 106
click at [385, 126] on button "button" at bounding box center [387, 125] width 8 height 7
click at [417, 140] on div "Add To Favorites Giorgi A. Los Angeles, CA Add To Favorites WS LIP EXTENSION 8 …" at bounding box center [245, 170] width 491 height 341
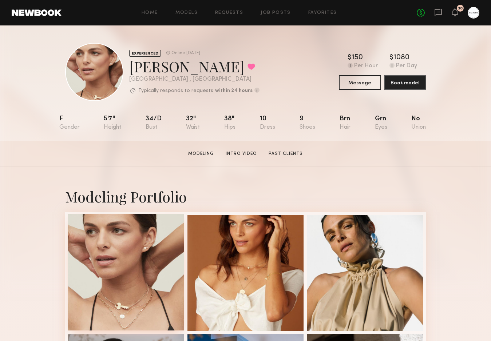
click at [139, 289] on div at bounding box center [126, 272] width 116 height 116
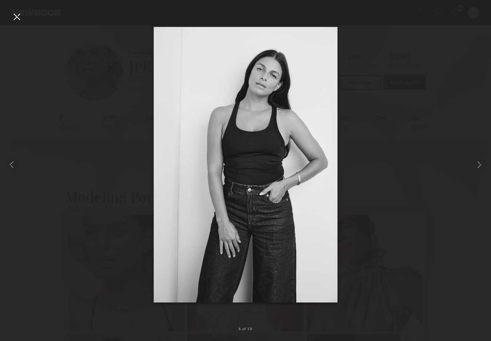
click at [11, 16] on div at bounding box center [17, 17] width 12 height 12
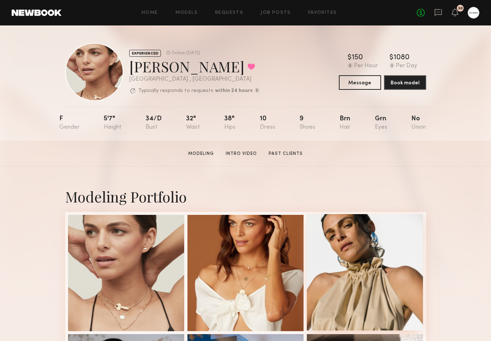
scroll to position [6, 0]
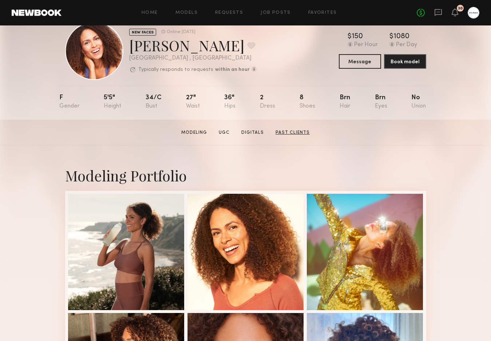
click at [290, 134] on link "Past Clients" at bounding box center [293, 133] width 40 height 7
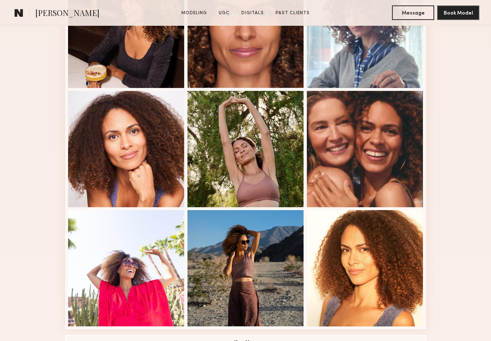
scroll to position [435, 0]
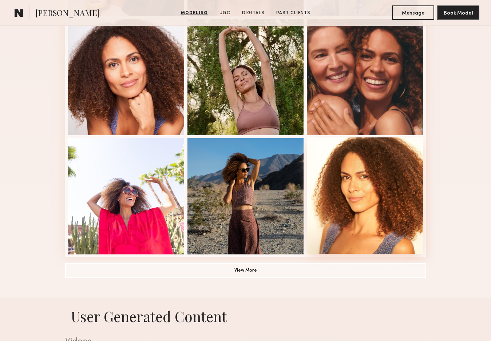
click at [391, 205] on div at bounding box center [365, 196] width 116 height 116
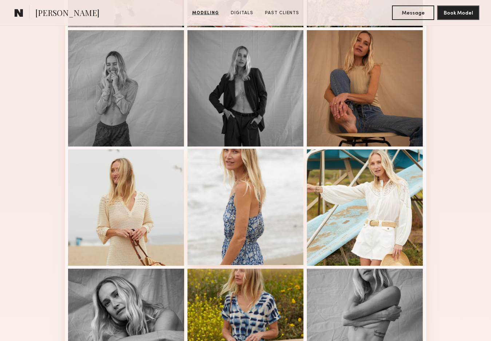
scroll to position [316, 0]
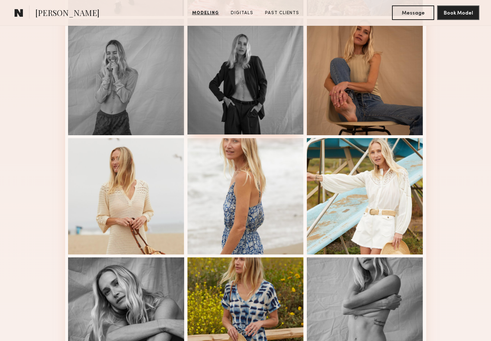
click at [265, 63] on div at bounding box center [245, 76] width 116 height 116
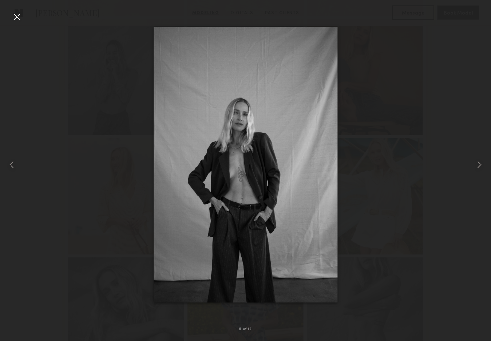
click at [25, 15] on div at bounding box center [245, 165] width 491 height 306
click at [16, 15] on div at bounding box center [17, 17] width 12 height 12
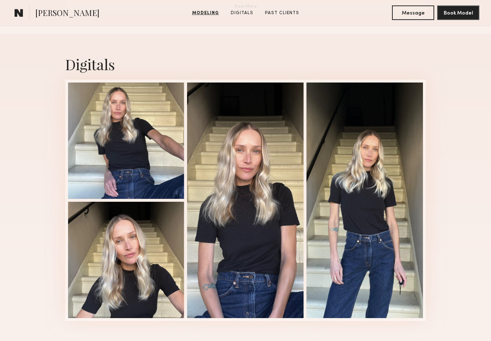
scroll to position [700, 0]
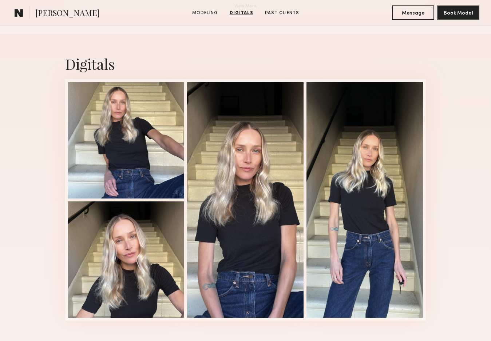
click at [359, 254] on div at bounding box center [364, 200] width 116 height 236
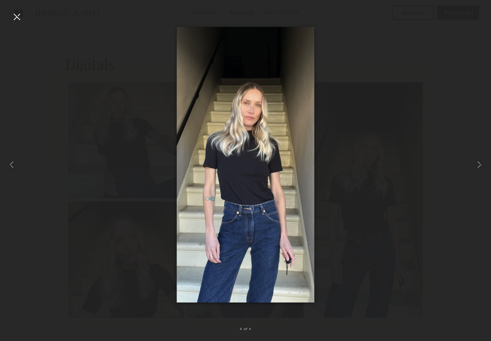
click at [17, 21] on div at bounding box center [17, 17] width 12 height 12
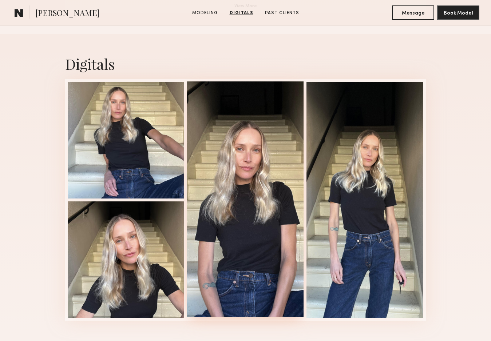
click at [278, 241] on div at bounding box center [245, 200] width 116 height 236
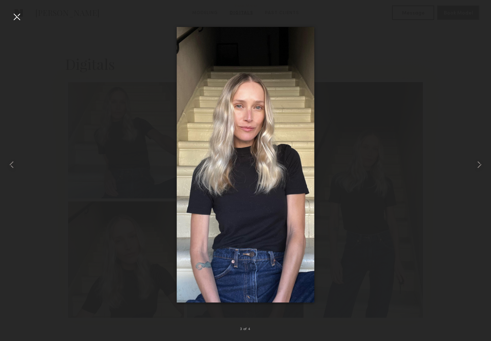
click at [397, 120] on div at bounding box center [245, 165] width 491 height 306
click at [22, 19] on div at bounding box center [17, 17] width 12 height 12
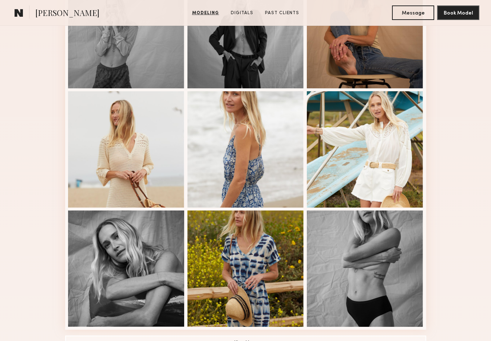
scroll to position [364, 0]
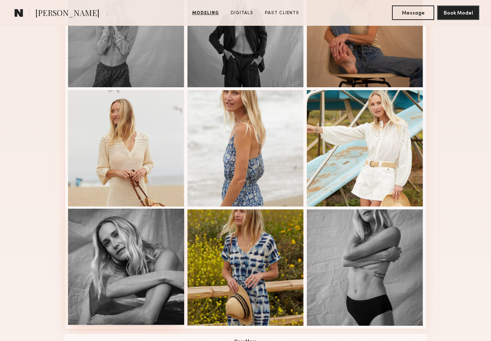
click at [149, 266] on div at bounding box center [126, 267] width 116 height 116
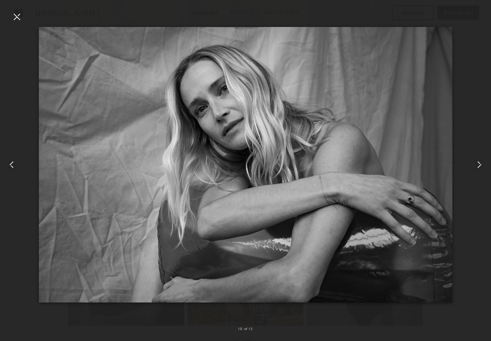
click at [20, 14] on div at bounding box center [17, 17] width 12 height 12
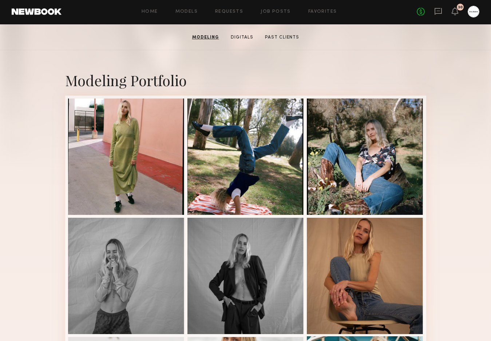
scroll to position [71, 0]
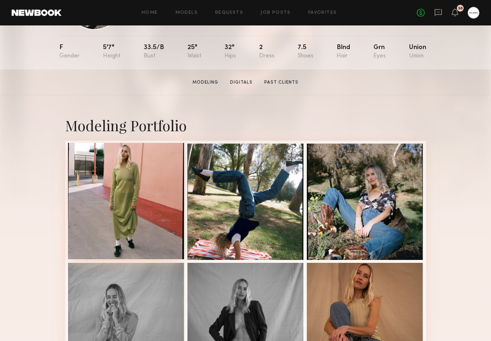
click at [75, 218] on div at bounding box center [126, 201] width 116 height 116
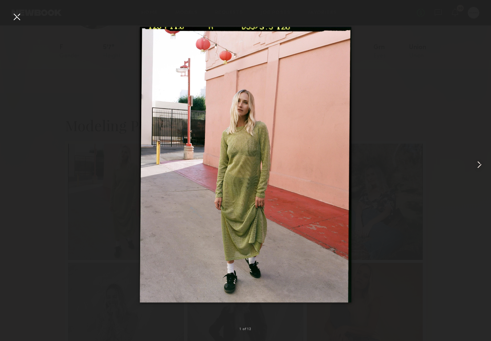
click at [19, 19] on div at bounding box center [17, 17] width 12 height 12
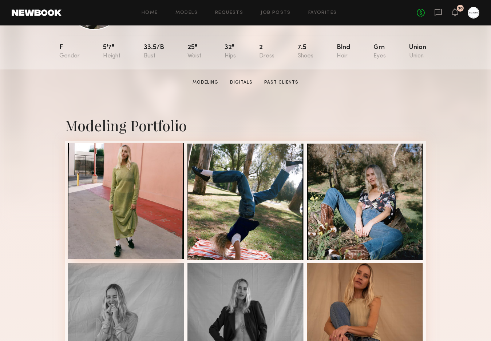
scroll to position [0, 0]
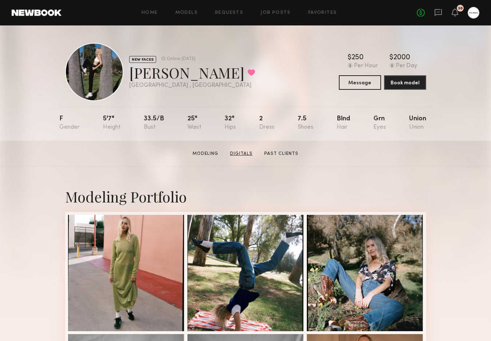
click at [243, 153] on link "Digitals" at bounding box center [241, 154] width 28 height 7
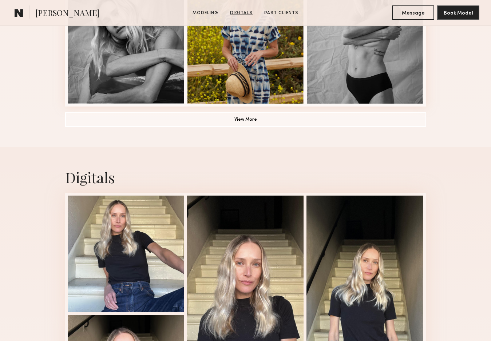
scroll to position [689, 0]
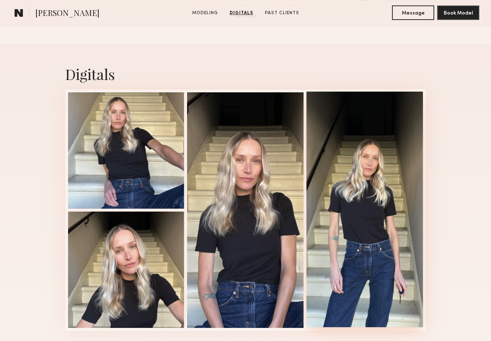
click at [352, 258] on div at bounding box center [364, 210] width 116 height 236
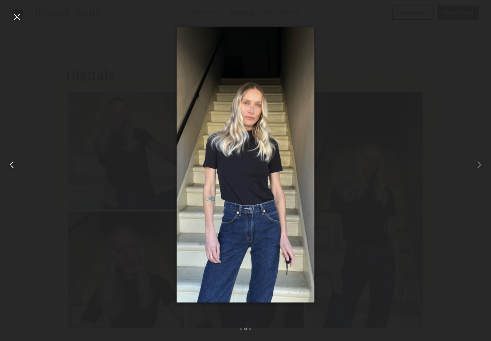
click at [9, 14] on div at bounding box center [10, 165] width 20 height 306
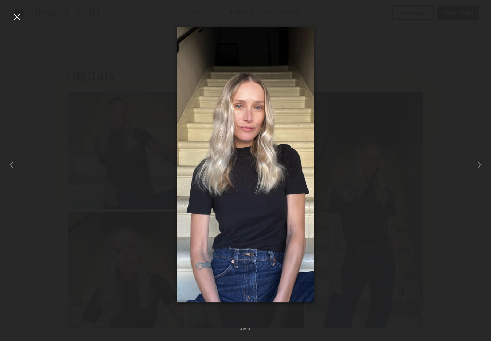
click at [14, 12] on div at bounding box center [17, 17] width 12 height 12
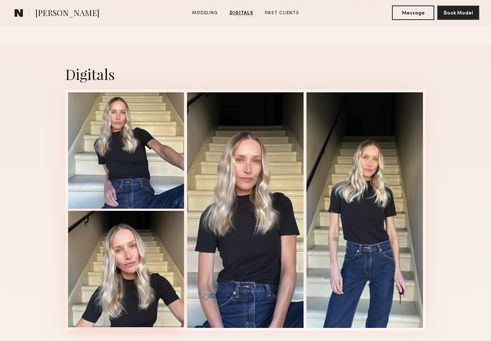
click at [120, 283] on div at bounding box center [126, 269] width 116 height 116
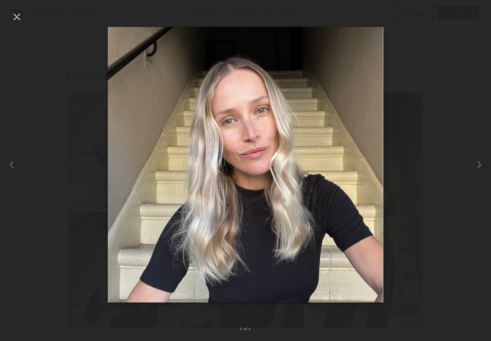
click at [18, 20] on div at bounding box center [17, 17] width 12 height 12
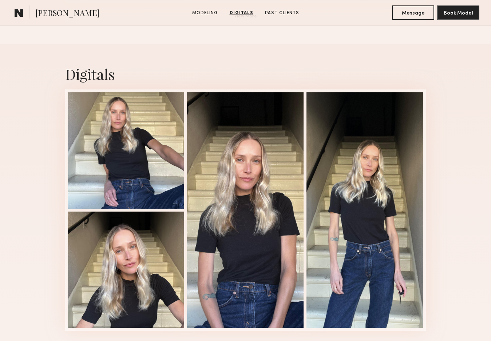
scroll to position [836, 0]
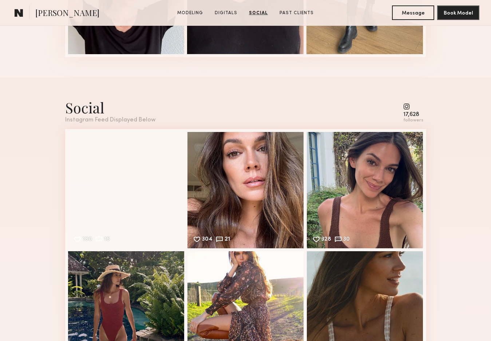
scroll to position [977, 0]
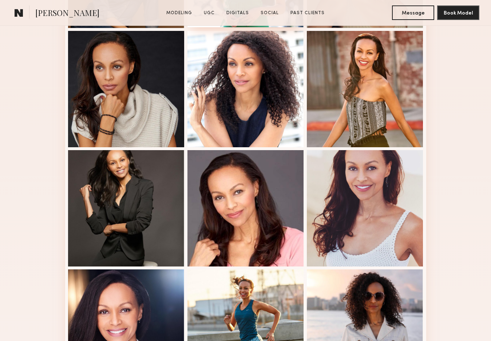
scroll to position [332, 0]
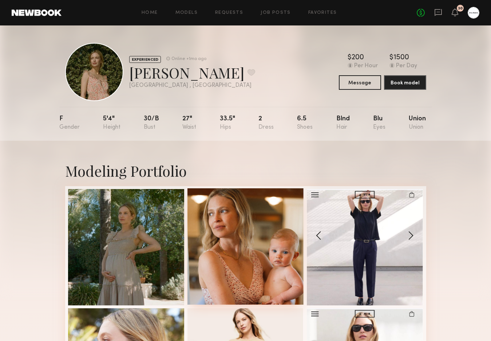
click at [229, 238] on div at bounding box center [245, 247] width 116 height 116
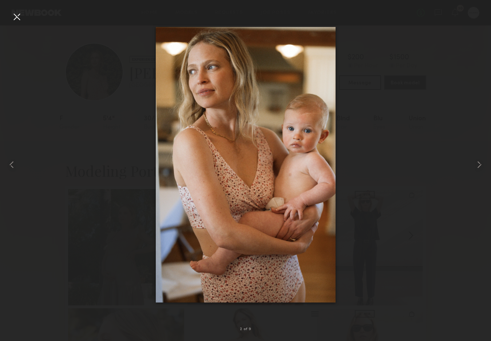
click at [408, 225] on div at bounding box center [245, 165] width 491 height 306
click at [23, 16] on div at bounding box center [245, 165] width 491 height 306
click at [13, 18] on div at bounding box center [17, 17] width 12 height 12
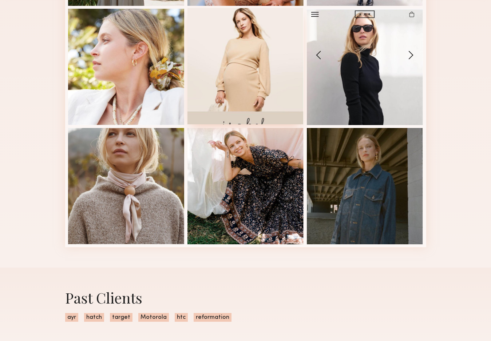
scroll to position [301, 0]
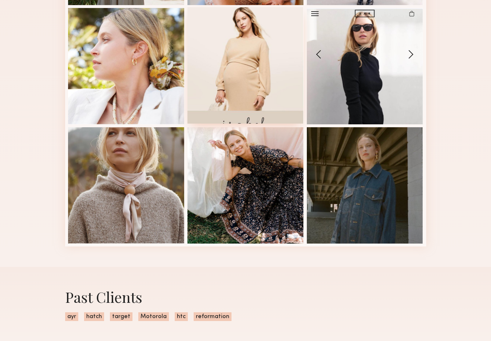
click at [256, 63] on div at bounding box center [245, 65] width 116 height 116
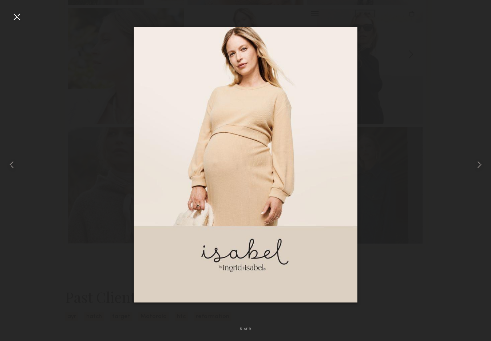
click at [444, 174] on div at bounding box center [245, 165] width 491 height 306
click at [15, 16] on div at bounding box center [17, 17] width 12 height 12
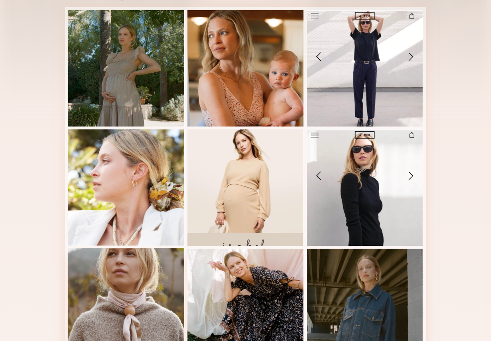
scroll to position [0, 0]
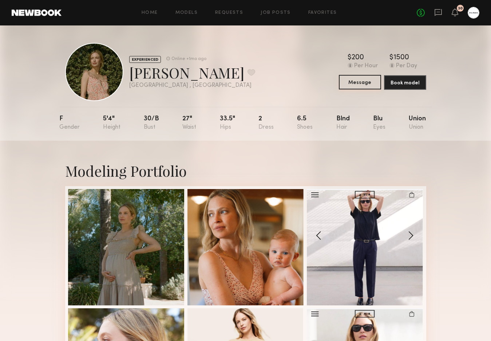
click at [349, 80] on button "Message" at bounding box center [360, 82] width 42 height 15
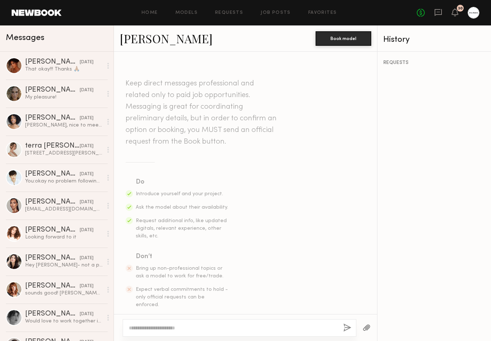
click at [213, 322] on div at bounding box center [240, 328] width 234 height 17
click at [205, 327] on textarea at bounding box center [233, 328] width 209 height 7
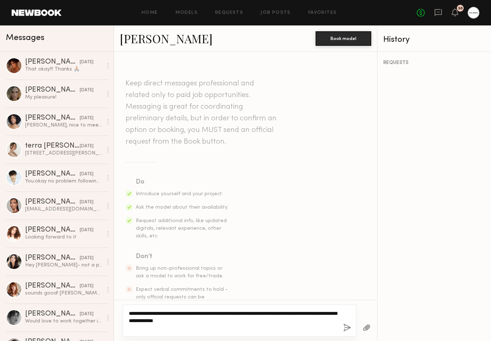
type textarea "**********"
click at [349, 325] on button "button" at bounding box center [347, 328] width 8 height 9
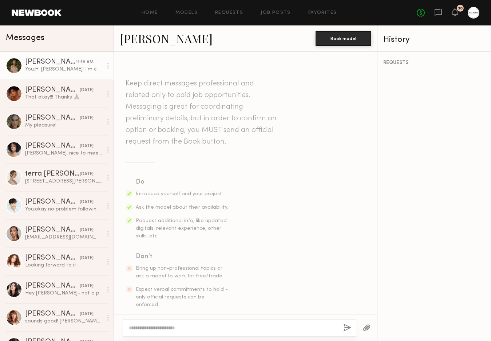
scroll to position [135, 0]
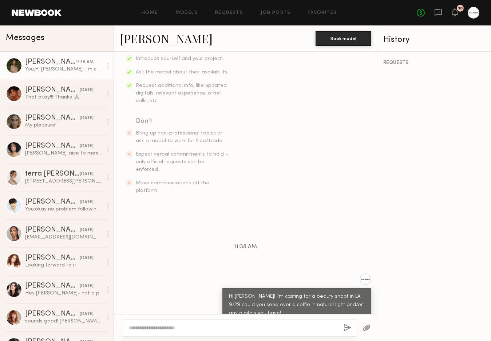
click at [23, 63] on link "Ceara M. 11:38 AM You: Hi Ceara! I'm casting for a beauty shoot in LA 9/29 coul…" at bounding box center [57, 66] width 114 height 28
click at [11, 69] on div at bounding box center [14, 66] width 16 height 16
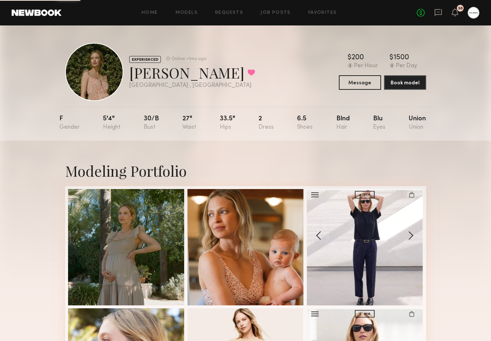
click at [80, 47] on div at bounding box center [94, 72] width 58 height 58
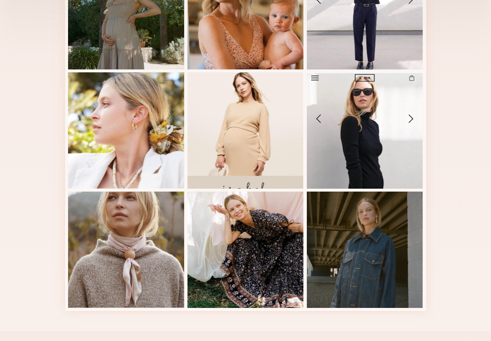
scroll to position [395, 0]
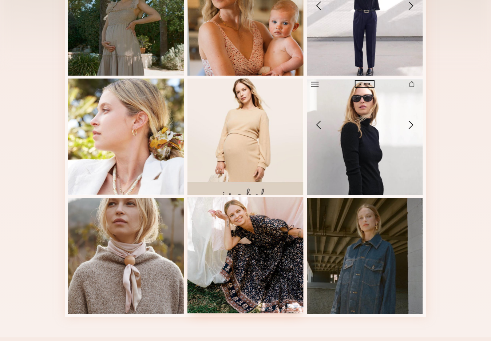
scroll to position [100, 0]
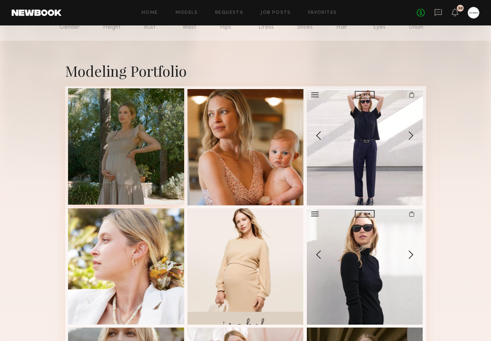
click at [145, 158] on div at bounding box center [126, 146] width 116 height 116
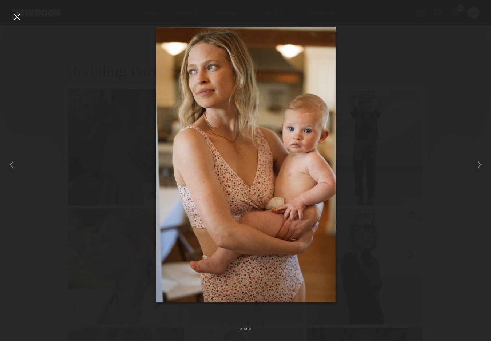
click at [13, 15] on div at bounding box center [17, 17] width 12 height 12
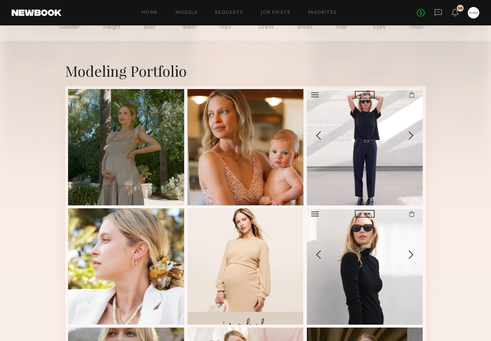
scroll to position [0, 0]
